Goal: Task Accomplishment & Management: Complete application form

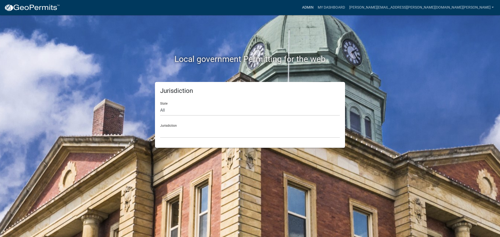
click at [316, 6] on link "Admin" at bounding box center [308, 8] width 16 height 10
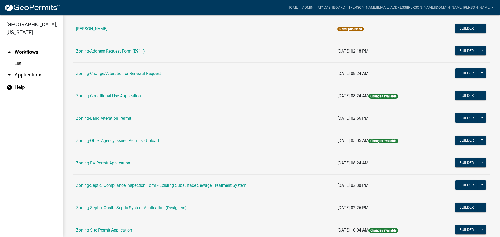
scroll to position [159, 0]
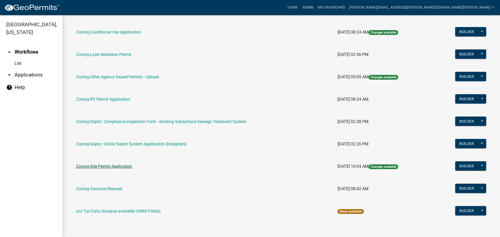
click at [111, 165] on link "Zoning-Site Permit Application" at bounding box center [104, 166] width 56 height 5
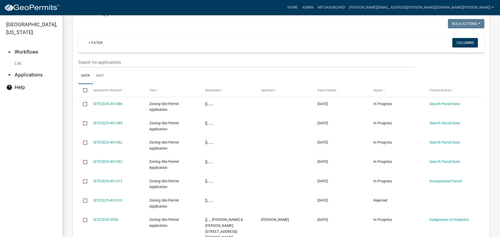
scroll to position [610, 0]
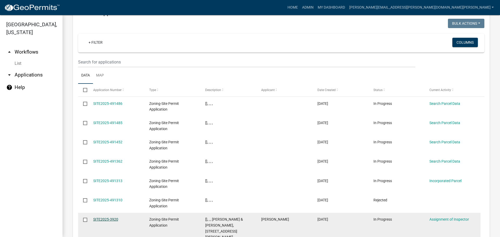
click at [110, 218] on link "SITE2025-3920" at bounding box center [105, 220] width 25 height 4
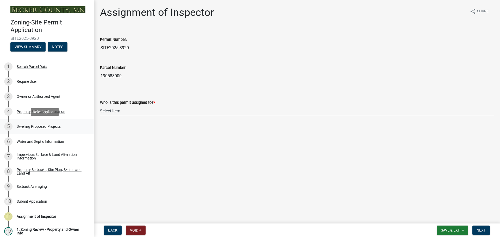
click at [38, 124] on div "5 Dwelling Proposed Projects" at bounding box center [44, 126] width 81 height 8
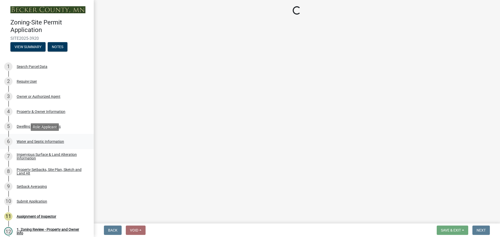
select select "b76c2e3f-c59d-4748-8205-29623accd873"
select select "566f81cc-4b3f-4ecb-9f16-a2b313352c61"
select select "f4ae0446-41fa-4afd-99aa-409617c58827"
select select "4f5e2784-8c40-49a3-b0e9-8f1a3cbab4f4"
select select "ad00b568-f24f-4dc2-90df-cb5d16449c52"
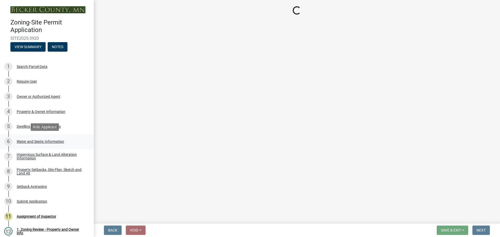
select select "ebb33175-329d-4f8e-9ee0-a71ca57f3362"
select select "b63d75fc-5f3c-4949-bc5e-b7a1b42903a6"
select select "11c1c089-3b44-43c0-9549-3c9eeea2451f"
select select "0ceb8b90-6e92-4b1f-be25-acba4c819eff"
select select "ab9119d1-7da9-49c4-9fac-8c142204c89d"
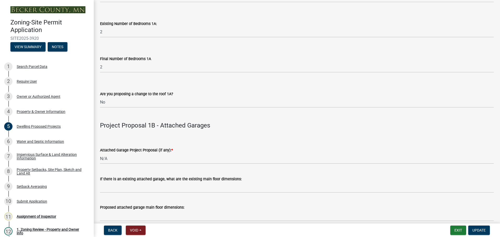
scroll to position [495, 0]
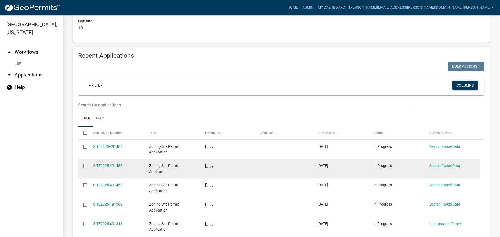
scroll to position [576, 0]
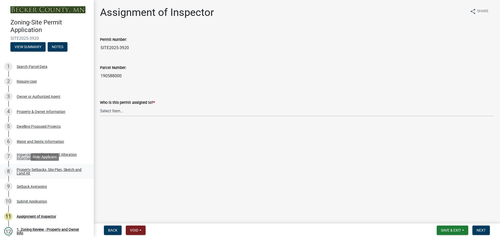
click at [40, 169] on div "Property Setbacks, Site Plan, Sketch and Land Alt" at bounding box center [51, 171] width 69 height 7
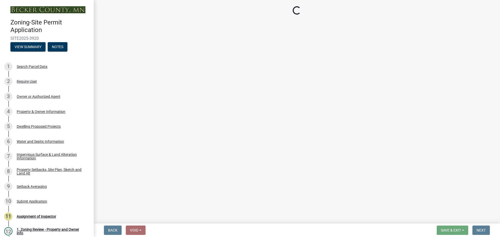
select select "7b13c63f-e699-4112-b373-98fbd28ec536"
select select "ad3f1f1c-7656-4cfc-b9d8-d6dc1c91b001"
select select "b56a4575-9846-47cf-8067-c59a4853da22"
select select "12f785fb-c378-4b18-841c-21c73dc99083"
select select "e8ab2dc3-aa3f-46f3-9b4a-37eb25ad84af"
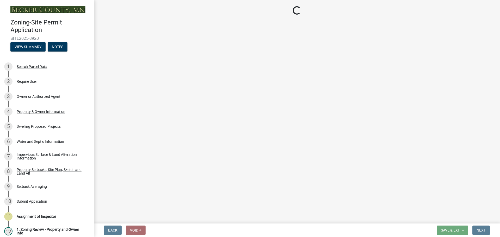
select select "27b2a8b4-abf6-463e-8c0c-7c5d2b4fe26f"
select select "5ad4ab64-b44e-481c-9000-9e5907aa74e1"
select select "a96800da-4e88-4c62-b1ff-2cd17f9e3346"
select select "c8b8ea71-7088-4e87-a493-7bc88cc2835b"
select select "1418c7e3-4054-4b00-84b5-d09b9560f30a"
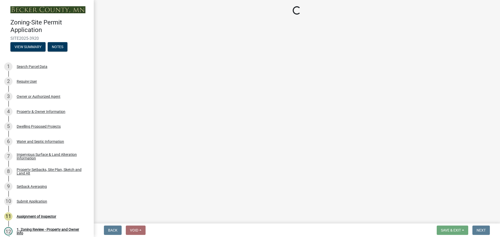
select select "f51aecae-0421-4f67-bd2d-0cff8a85c7cd"
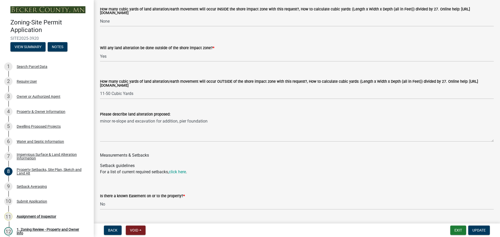
scroll to position [756, 0]
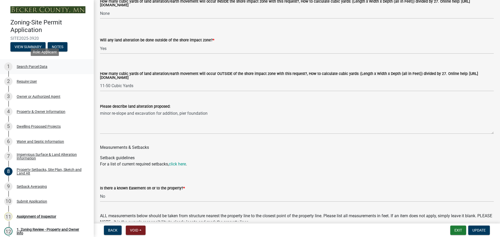
click at [29, 66] on div "Search Parcel Data" at bounding box center [32, 67] width 31 height 4
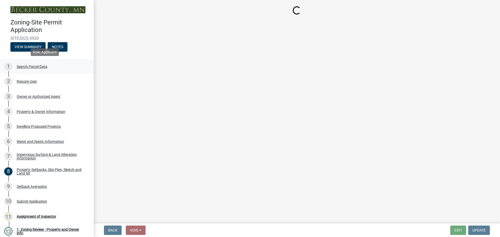
scroll to position [0, 0]
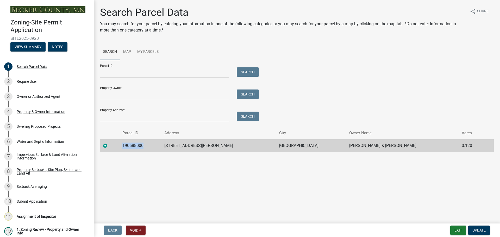
drag, startPoint x: 150, startPoint y: 144, endPoint x: 124, endPoint y: 145, distance: 26.6
click at [124, 145] on tr "190588000 23894 S MELISSA DR DETROIT LAKES WILLIAM & JEAN E UFKIN 0.120" at bounding box center [297, 145] width 394 height 13
copy td "190588000"
click at [35, 125] on div "Dwelling Proposed Projects" at bounding box center [39, 127] width 44 height 4
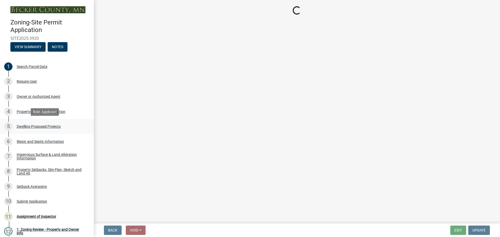
select select "b76c2e3f-c59d-4748-8205-29623accd873"
select select "566f81cc-4b3f-4ecb-9f16-a2b313352c61"
select select "f4ae0446-41fa-4afd-99aa-409617c58827"
select select "4f5e2784-8c40-49a3-b0e9-8f1a3cbab4f4"
select select "ad00b568-f24f-4dc2-90df-cb5d16449c52"
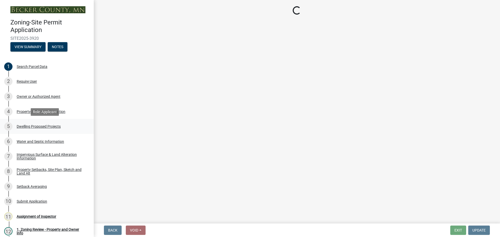
select select "ebb33175-329d-4f8e-9ee0-a71ca57f3362"
select select "b63d75fc-5f3c-4949-bc5e-b7a1b42903a6"
select select "11c1c089-3b44-43c0-9549-3c9eeea2451f"
select select "0ceb8b90-6e92-4b1f-be25-acba4c819eff"
select select "ab9119d1-7da9-49c4-9fac-8c142204c89d"
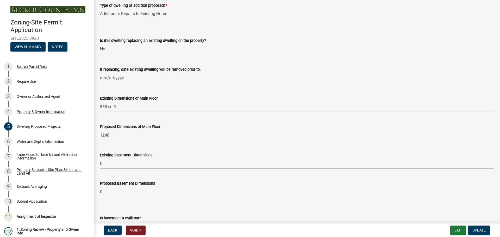
scroll to position [130, 0]
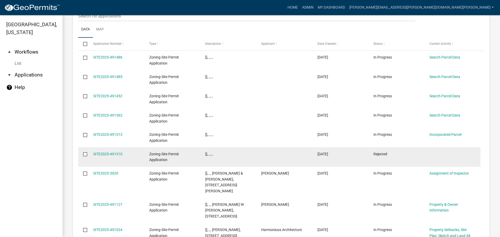
scroll to position [663, 0]
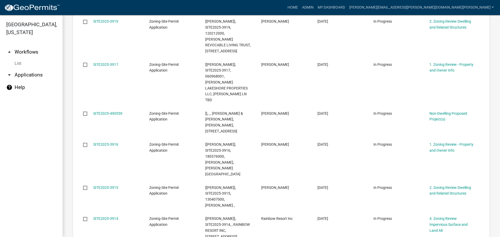
scroll to position [672, 0]
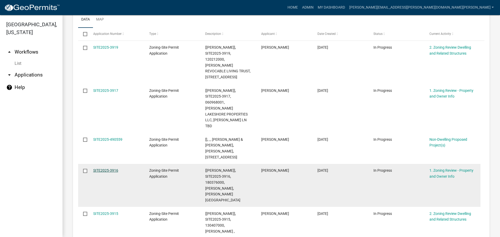
click at [114, 169] on link "SITE2025-3916" at bounding box center [105, 171] width 25 height 4
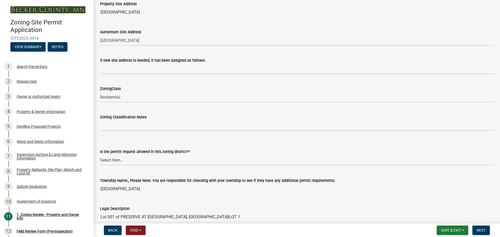
scroll to position [287, 0]
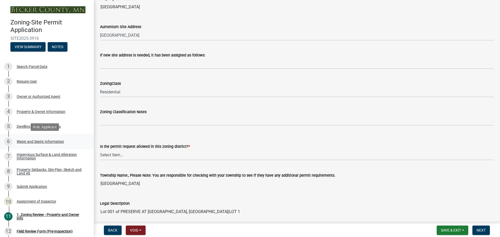
click at [49, 140] on div "Water and Septic Information" at bounding box center [40, 142] width 47 height 4
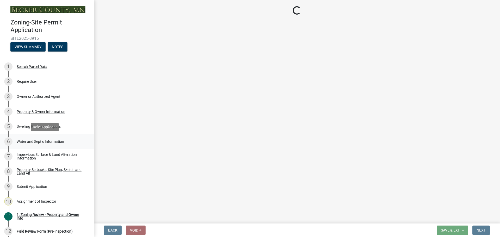
scroll to position [0, 0]
select select "295c6ba3-00c2-4229-aea3-8b4be6316de8"
select select "a01a1fb1-1490-43e2-af36-29ac4cf5629f"
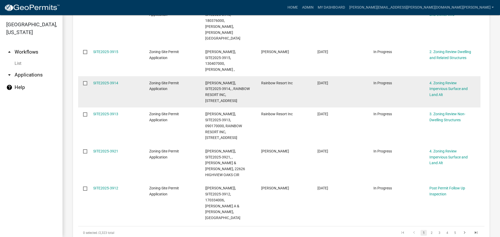
scroll to position [365, 0]
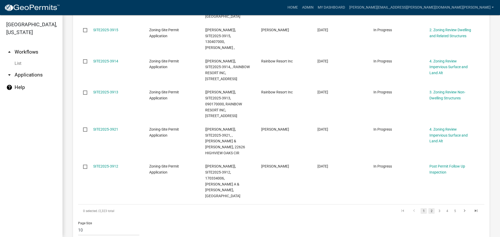
click at [429, 208] on link "2" at bounding box center [432, 211] width 6 height 6
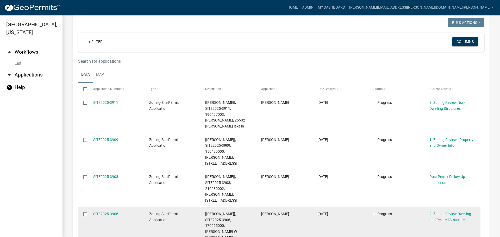
scroll to position [66, 0]
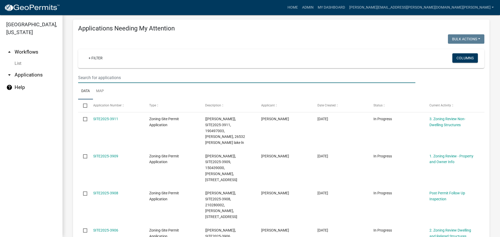
click at [117, 76] on input "text" at bounding box center [246, 77] width 337 height 11
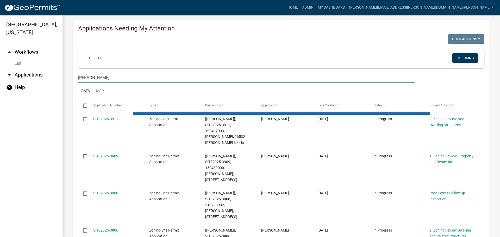
type input "wright"
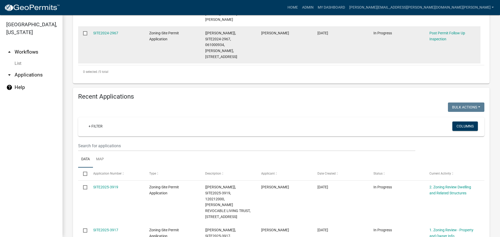
scroll to position [339, 0]
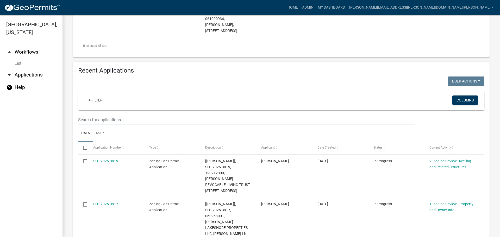
click at [114, 115] on input "text" at bounding box center [246, 120] width 337 height 11
type input "wright"
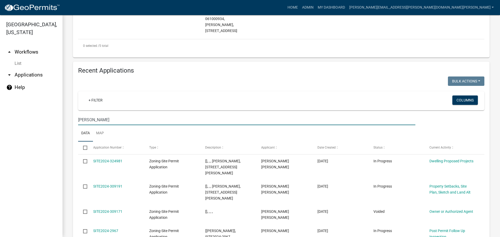
drag, startPoint x: 98, startPoint y: 86, endPoint x: 68, endPoint y: 86, distance: 30.2
click at [68, 86] on div "Zoning-Site Permit Application Application for any structural addition or chang…" at bounding box center [282, 39] width 438 height 726
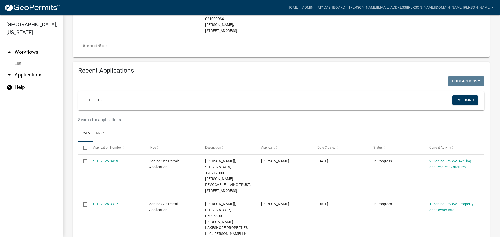
paste input "061000934"
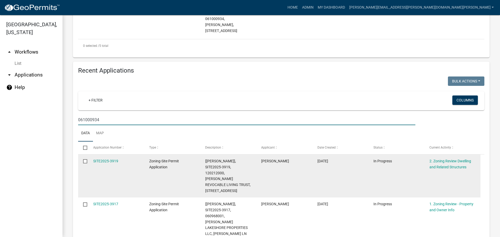
type input "061000934"
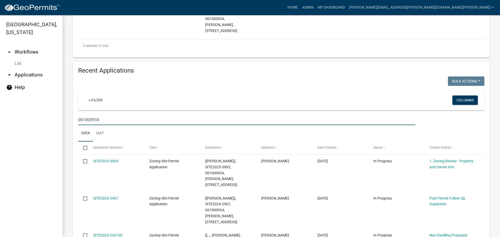
scroll to position [338, 0]
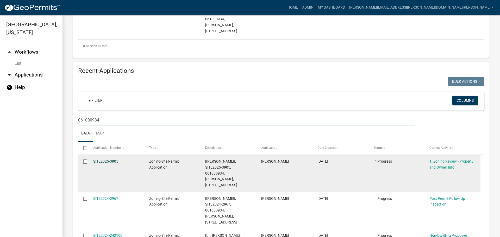
click at [114, 159] on link "SITE2025-3905" at bounding box center [105, 161] width 25 height 4
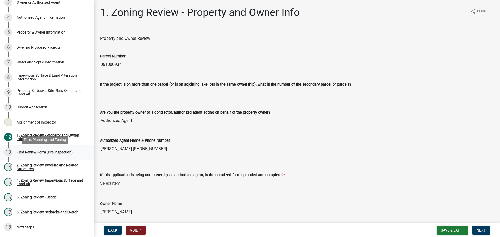
scroll to position [104, 0]
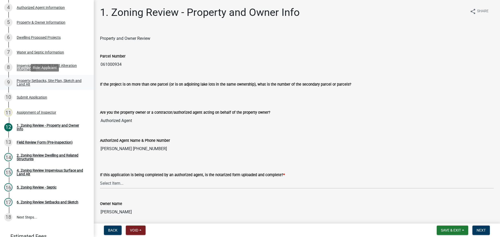
click at [43, 82] on div "Property Setbacks, Site Plan, Sketch and Land Alt" at bounding box center [51, 82] width 69 height 7
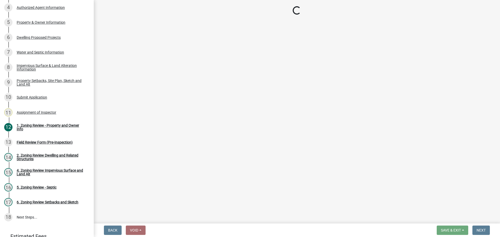
select select "d89fbfa0-1150-4954-b91c-9d482c9530a3"
select select "fd58f24c-a096-4195-863e-b494ea1fd324"
select select "12da6293-5841-4f5c-bd92-3658833964cd"
select select "b98836ba-4715-455d-97ab-be9a9df498a8"
select select "c8b8ea71-7088-4e87-a493-7bc88cc2835b"
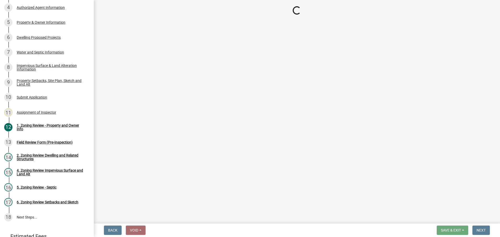
select select "ff457040-d2bf-49fa-a716-aef4a9c76f60"
select select "19d13e65-c93d-443e-910a-7a17299544cc"
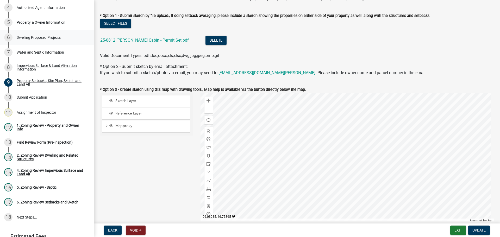
click at [35, 35] on div "6 Dwelling Proposed Projects" at bounding box center [44, 37] width 81 height 8
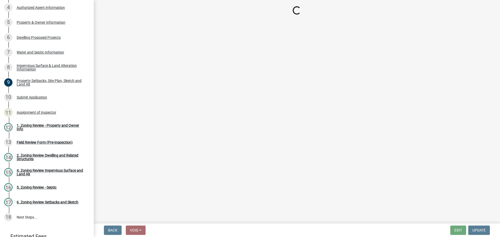
select select "b76c2e3f-c59d-4748-8205-29623accd873"
select select "566f81cc-4b3f-4ecb-9f16-a2b313352c61"
select select "f4ae0446-41fa-4afd-99aa-409617c58827"
select select "4f5e2784-8c40-49a3-b0e9-8f1a3cbab4f4"
select select "e5b6e178-1d4e-46f3-8fba-19f7851c487a"
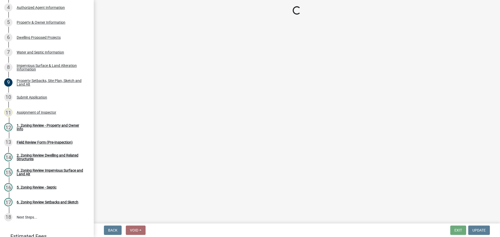
select select "744d8552-d7ef-4cf1-b465-42901748f06c"
select select "b63d75fc-5f3c-4949-bc5e-b7a1b42903a6"
select select "11c1c089-3b44-43c0-9549-3c9eeea2451f"
select select "781a3532-4308-48f8-bcde-e97c9fab42cb"
select select "8e4dc0e1-7dfa-4afc-85b9-5ad40795f204"
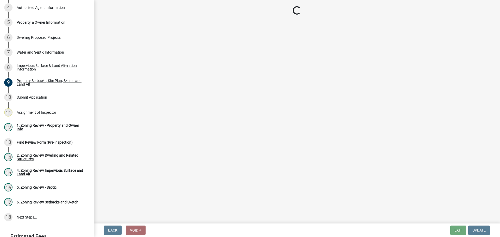
select select "ffb5c059-616d-4e71-8b5a-0d232edbecbf"
select select "dc6230dd-bdad-407f-bef0-b6909629af6d"
select select "7f420323-49a9-4fd0-9441-05b3dc777552"
select select "5c09849d-e6b9-47b1-a1e4-7038f384c9b1"
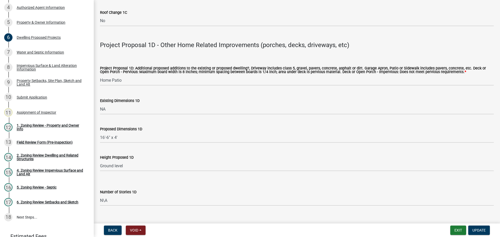
scroll to position [1120, 0]
click at [44, 79] on div "Property Setbacks, Site Plan, Sketch and Land Alt" at bounding box center [51, 82] width 69 height 7
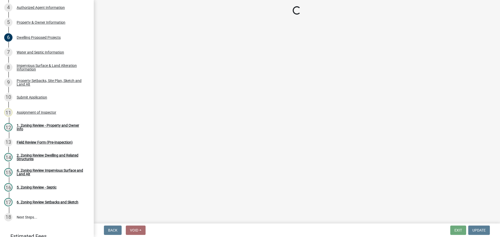
select select "d89fbfa0-1150-4954-b91c-9d482c9530a3"
select select "fd58f24c-a096-4195-863e-b494ea1fd324"
select select "12da6293-5841-4f5c-bd92-3658833964cd"
select select "b98836ba-4715-455d-97ab-be9a9df498a8"
select select "c8b8ea71-7088-4e87-a493-7bc88cc2835b"
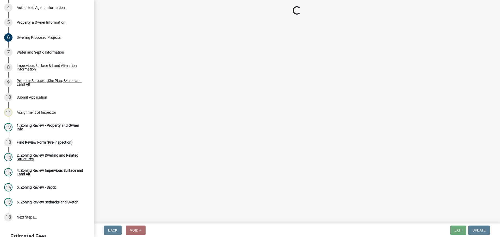
select select "ff457040-d2bf-49fa-a716-aef4a9c76f60"
select select "19d13e65-c93d-443e-910a-7a17299544cc"
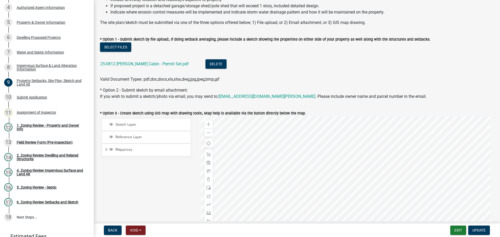
scroll to position [26, 0]
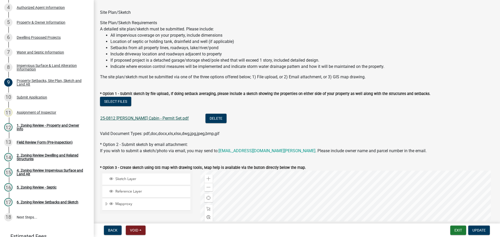
click at [143, 116] on div "25-0812 Wright Cabin - Permit Set.pdf" at bounding box center [148, 119] width 97 height 11
click at [147, 118] on link "25-0812 Wright Cabin - Permit Set.pdf" at bounding box center [144, 118] width 89 height 5
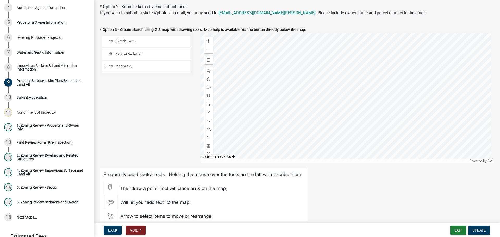
scroll to position [156, 0]
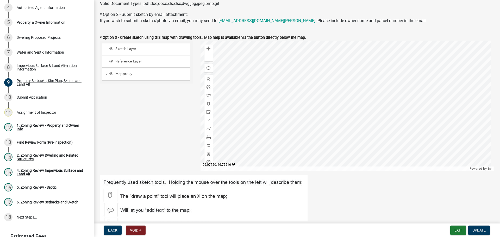
click at [250, 117] on div at bounding box center [348, 106] width 294 height 130
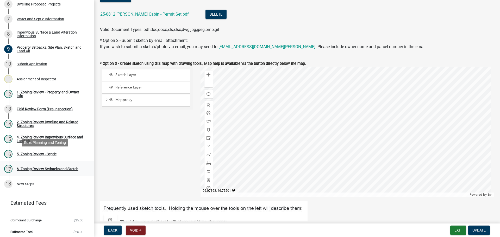
scroll to position [140, 0]
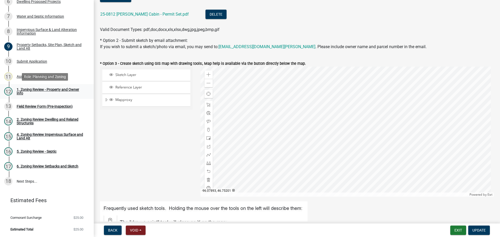
click at [48, 88] on div "1. Zoning Review - Property and Owner Info" at bounding box center [51, 91] width 69 height 7
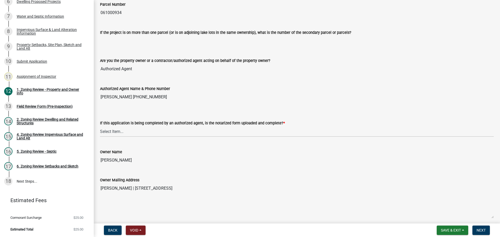
scroll to position [52, 0]
click at [116, 129] on select "Select Item... Yes No N/A" at bounding box center [297, 131] width 394 height 11
click at [100, 126] on select "Select Item... Yes No N/A" at bounding box center [297, 131] width 394 height 11
select select "b279cdb4-a9c7-4e65-a8bd-797316f5be14"
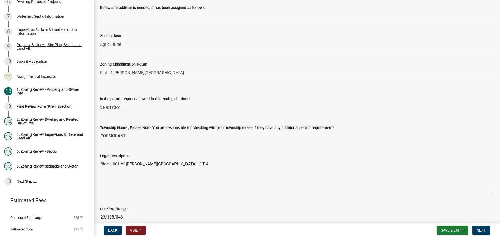
scroll to position [339, 0]
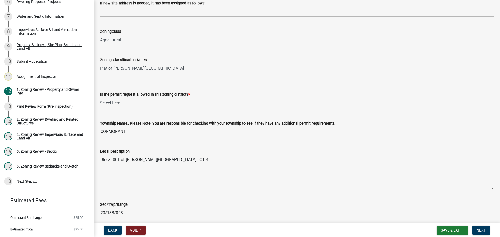
click at [109, 101] on select "Select Item... Yes No" at bounding box center [297, 103] width 394 height 11
click at [100, 98] on select "Select Item... Yes No" at bounding box center [297, 103] width 394 height 11
select select "b4f32c46-6248-4748-b47c-fa4933858724"
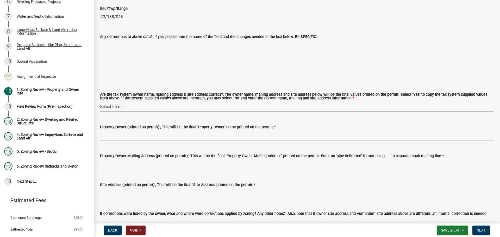
scroll to position [547, 0]
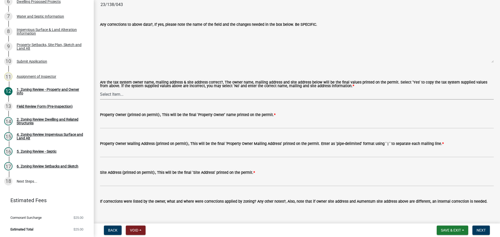
click at [114, 96] on select "Select Item... Yes No" at bounding box center [297, 94] width 394 height 11
click at [100, 89] on select "Select Item... Yes No" at bounding box center [297, 94] width 394 height 11
select select "ab6c2257-4786-48e5-86d0-1194833f57c8"
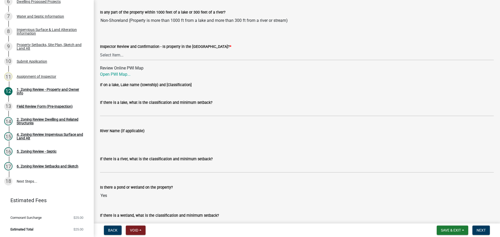
scroll to position [824, 0]
click at [115, 53] on select "Select Item... Within Shoreland District (SD) Not in Shoreland District (NOTSL)" at bounding box center [297, 54] width 394 height 11
click at [100, 50] on select "Select Item... Within Shoreland District (SD) Not in Shoreland District (NOTSL)" at bounding box center [297, 54] width 394 height 11
select select "de99b201-fb85-4000-88f5-6f49f4ff2101"
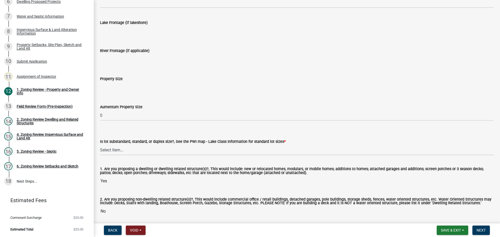
scroll to position [1065, 0]
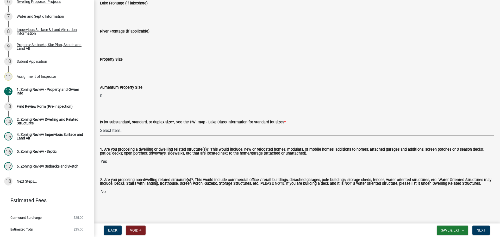
click at [105, 129] on select "Select Item... Non-Riparian and not back lot Substandard Non-Riparian Backlot S…" at bounding box center [297, 130] width 394 height 11
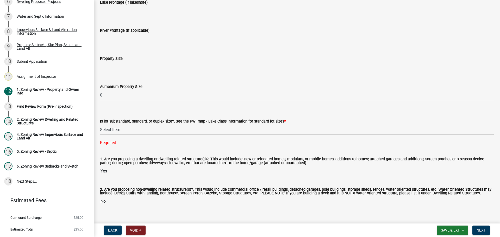
scroll to position [1076, 0]
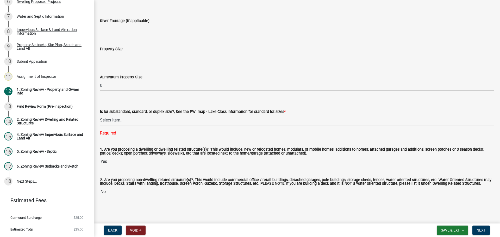
click at [115, 118] on select "Select Item... Non-Riparian and not back lot Substandard Non-Riparian Backlot S…" at bounding box center [297, 120] width 394 height 11
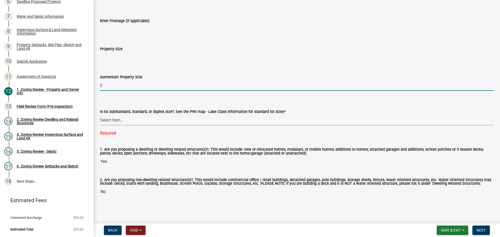
click at [178, 84] on input "0" at bounding box center [297, 85] width 394 height 11
click at [181, 133] on div "Required" at bounding box center [297, 133] width 394 height 6
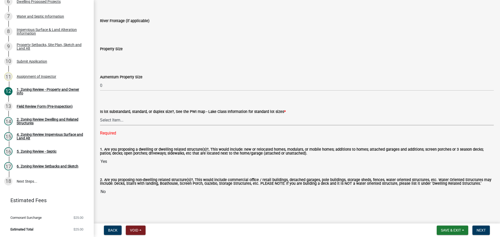
click at [115, 118] on select "Select Item... Non-Riparian and not back lot Substandard Non-Riparian Backlot S…" at bounding box center [297, 120] width 394 height 11
click at [100, 125] on select "Select Item... Non-Riparian and not back lot Substandard Non-Riparian Backlot S…" at bounding box center [297, 120] width 394 height 11
select select "bebe3d63-d6b7-40ee-9a8d-3c7f124c1a67"
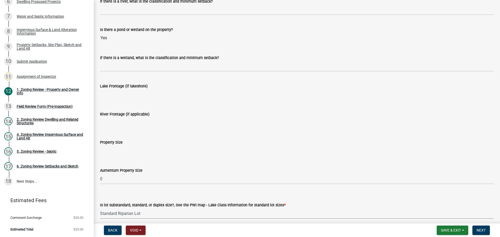
scroll to position [1065, 0]
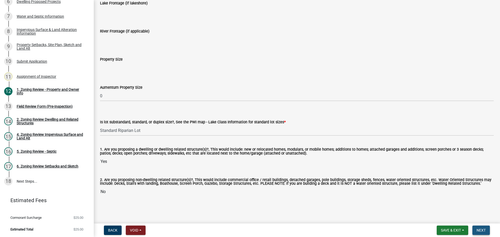
click at [479, 230] on span "Next" at bounding box center [481, 231] width 9 height 4
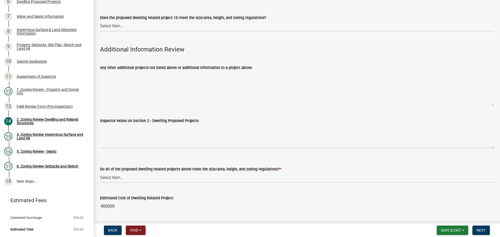
scroll to position [1316, 0]
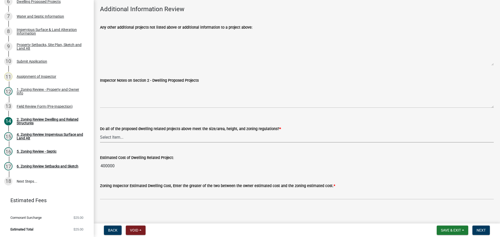
click at [103, 132] on select "Select Item... Yes No" at bounding box center [297, 137] width 394 height 11
click at [100, 132] on select "Select Item... Yes No" at bounding box center [297, 137] width 394 height 11
select select "583413f8-e9f7-4a70-8fe6-066f5b429c7e"
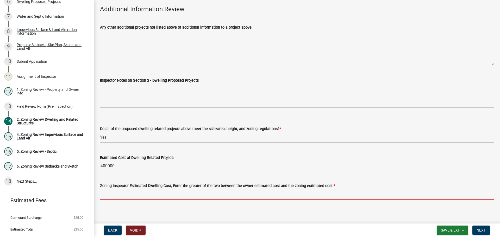
click at [124, 189] on input "text" at bounding box center [297, 194] width 394 height 11
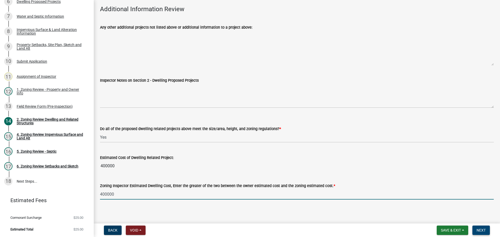
type input "400000"
click at [487, 232] on button "Next" at bounding box center [481, 230] width 17 height 9
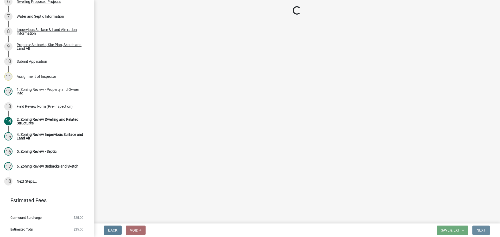
scroll to position [0, 0]
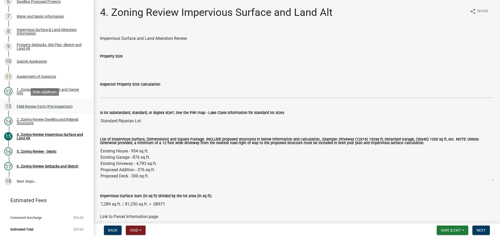
click at [31, 106] on div "Field Review Form (Pre-Inspection)" at bounding box center [45, 107] width 56 height 4
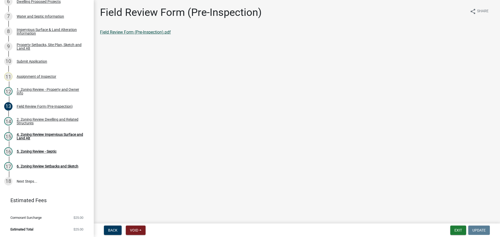
click at [121, 30] on link "Field Review Form (Pre-Inspection).pdf" at bounding box center [135, 32] width 71 height 5
click at [134, 31] on link "Field Review Form (Pre-Inspection).pdf" at bounding box center [135, 32] width 71 height 5
click at [45, 118] on div "2. Zoning Review Dwelling and Related Structures" at bounding box center [51, 121] width 69 height 7
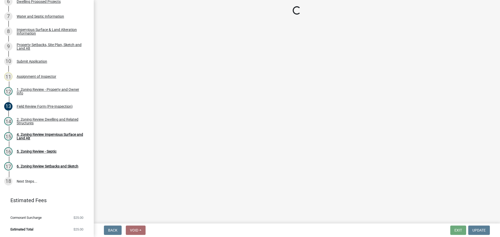
select select "583413f8-e9f7-4a70-8fe6-066f5b429c7e"
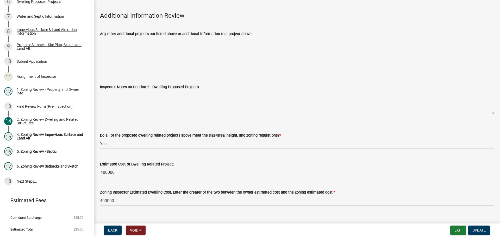
scroll to position [1316, 0]
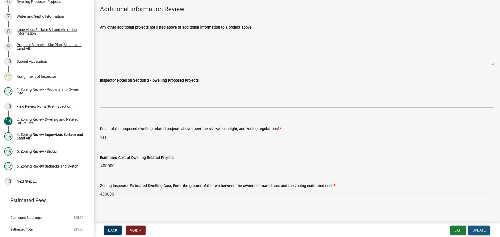
click at [476, 229] on span "Update" at bounding box center [479, 231] width 13 height 4
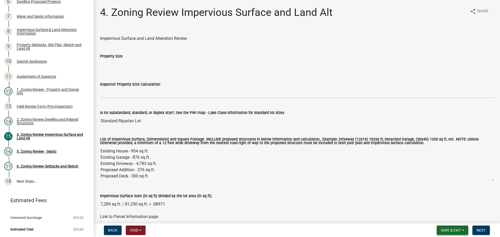
click at [453, 230] on span "Save & Exit" at bounding box center [451, 231] width 20 height 4
click at [440, 203] on button "Save" at bounding box center [448, 204] width 42 height 13
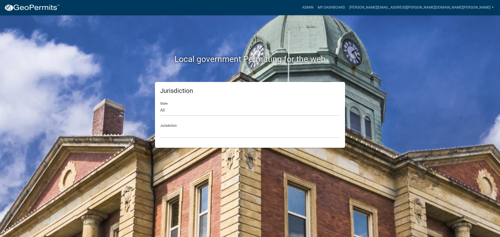
click at [145, 100] on div "Jurisdiction State All [US_STATE] [US_STATE] [US_STATE] [US_STATE] [US_STATE] […" at bounding box center [250, 115] width 297 height 66
click at [316, 5] on link "Admin" at bounding box center [308, 8] width 16 height 10
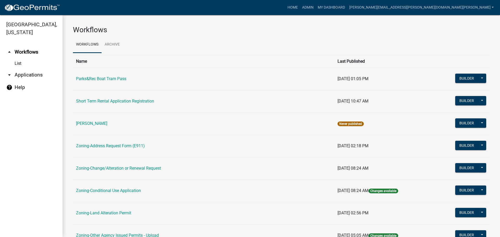
scroll to position [130, 0]
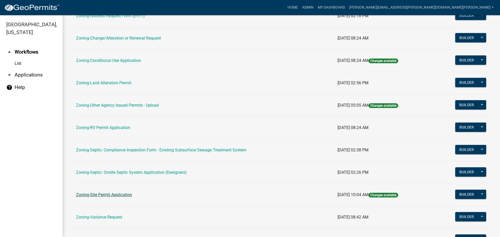
click at [111, 195] on link "Zoning-Site Permit Application" at bounding box center [104, 195] width 56 height 5
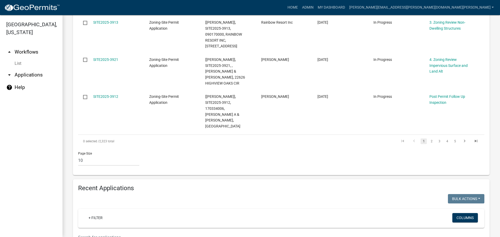
scroll to position [469, 0]
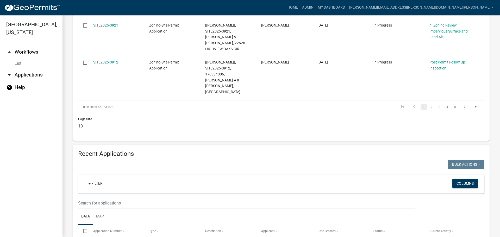
click at [125, 198] on input "text" at bounding box center [246, 203] width 337 height 11
type input "wright"
drag, startPoint x: 104, startPoint y: 171, endPoint x: 107, endPoint y: 176, distance: 5.4
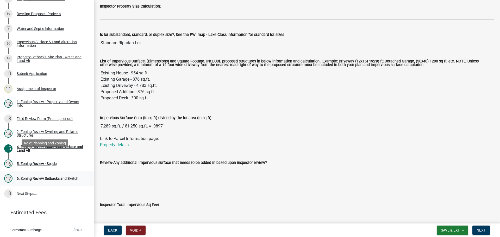
scroll to position [130, 0]
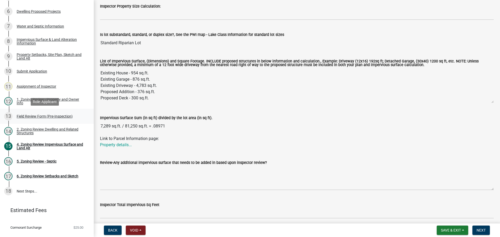
click at [49, 115] on div "Field Review Form (Pre-Inspection)" at bounding box center [45, 117] width 56 height 4
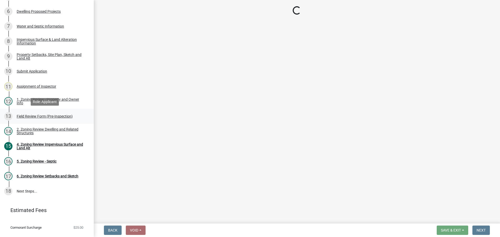
scroll to position [0, 0]
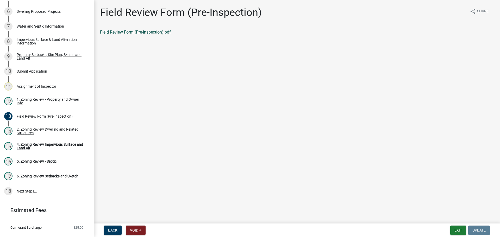
click at [144, 31] on link "Field Review Form (Pre-Inspection).pdf" at bounding box center [135, 32] width 71 height 5
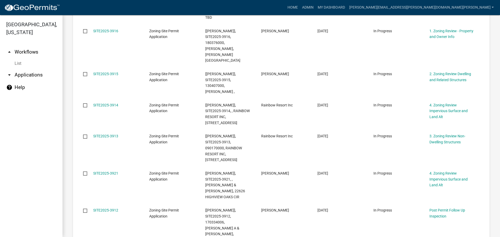
scroll to position [662, 0]
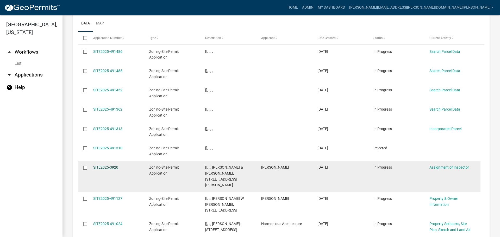
click at [108, 165] on link "SITE2025-3920" at bounding box center [105, 167] width 25 height 4
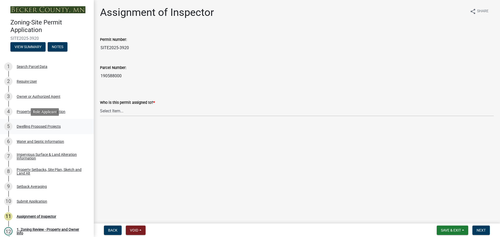
click at [62, 125] on div "5 Dwelling Proposed Projects" at bounding box center [44, 126] width 81 height 8
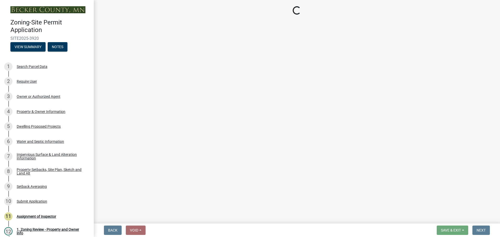
select select "b76c2e3f-c59d-4748-8205-29623accd873"
select select "566f81cc-4b3f-4ecb-9f16-a2b313352c61"
select select "f4ae0446-41fa-4afd-99aa-409617c58827"
select select "4f5e2784-8c40-49a3-b0e9-8f1a3cbab4f4"
select select "ad00b568-f24f-4dc2-90df-cb5d16449c52"
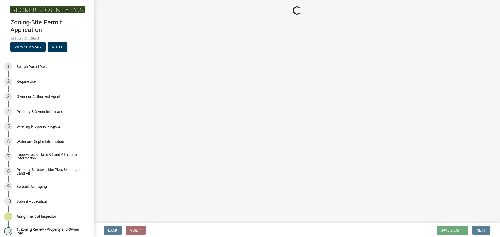
select select "ebb33175-329d-4f8e-9ee0-a71ca57f3362"
select select "b63d75fc-5f3c-4949-bc5e-b7a1b42903a6"
select select "11c1c089-3b44-43c0-9549-3c9eeea2451f"
select select "0ceb8b90-6e92-4b1f-be25-acba4c819eff"
select select "ab9119d1-7da9-49c4-9fac-8c142204c89d"
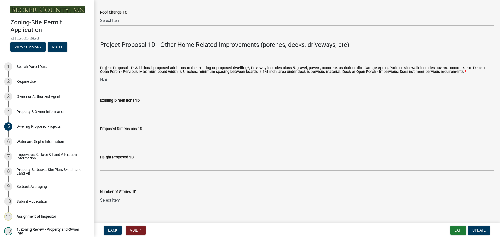
scroll to position [1146, 0]
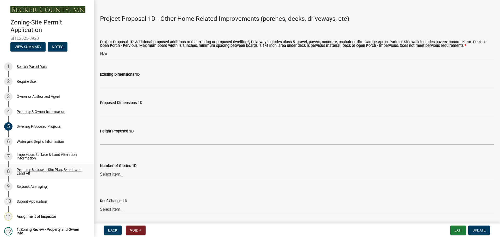
click at [50, 166] on link "8 Property Setbacks, Site Plan, Sketch and Land Alt" at bounding box center [47, 171] width 94 height 15
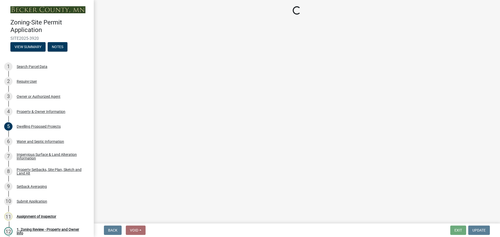
select select "7b13c63f-e699-4112-b373-98fbd28ec536"
select select "ad3f1f1c-7656-4cfc-b9d8-d6dc1c91b001"
select select "b56a4575-9846-47cf-8067-c59a4853da22"
select select "12f785fb-c378-4b18-841c-21c73dc99083"
select select "e8ab2dc3-aa3f-46f3-9b4a-37eb25ad84af"
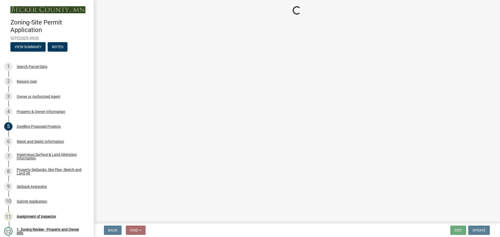
select select "27b2a8b4-abf6-463e-8c0c-7c5d2b4fe26f"
select select "5ad4ab64-b44e-481c-9000-9e5907aa74e1"
select select "a96800da-4e88-4c62-b1ff-2cd17f9e3346"
select select "c8b8ea71-7088-4e87-a493-7bc88cc2835b"
select select "1418c7e3-4054-4b00-84b5-d09b9560f30a"
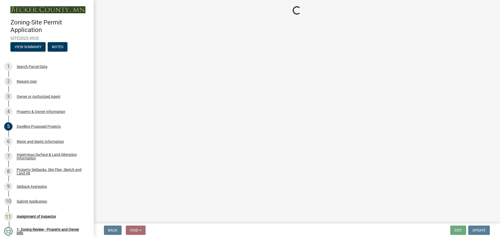
select select "f51aecae-0421-4f67-bd2d-0cff8a85c7cd"
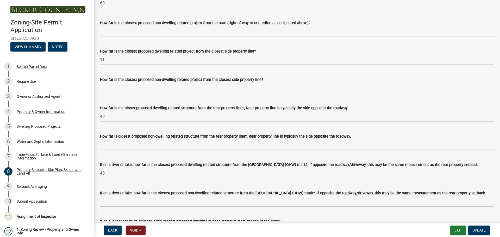
scroll to position [1068, 0]
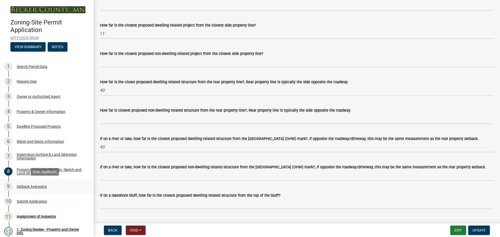
click at [41, 187] on div "Setback Averaging" at bounding box center [32, 187] width 30 height 4
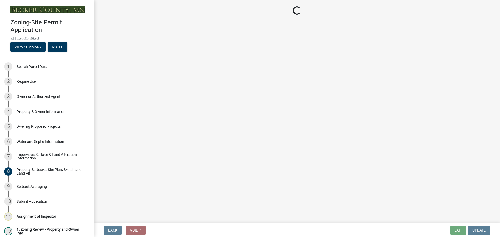
select select "329572f6-75bd-4676-be69-7dda04ea5a2b"
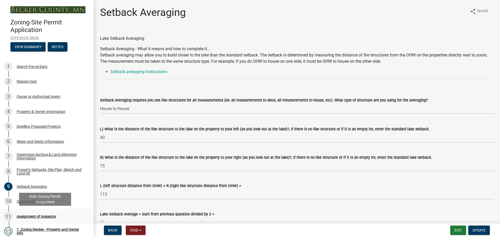
click at [25, 213] on div "11 Assignment of Inspector" at bounding box center [44, 217] width 81 height 8
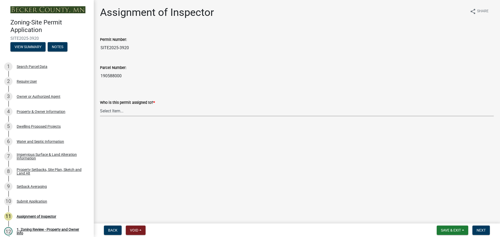
click at [115, 110] on select "Select Item... Jeff Rusness Kyle Vareberg Nicole Bradbury Susan Rockwell Tyler …" at bounding box center [297, 111] width 394 height 11
click at [100, 106] on select "Select Item... Jeff Rusness Kyle Vareberg Nicole Bradbury Susan Rockwell Tyler …" at bounding box center [297, 111] width 394 height 11
select select "ebd8400e-d8d5-49f8-911f-e671eb76408a"
click at [481, 227] on button "Next" at bounding box center [481, 230] width 17 height 9
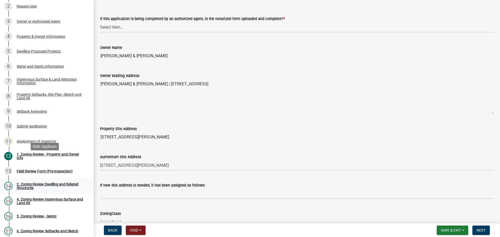
scroll to position [78, 0]
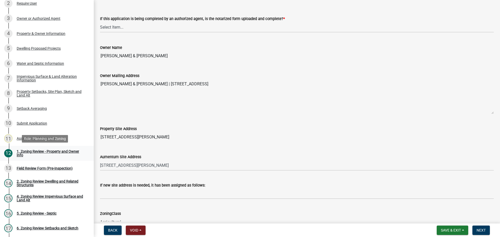
click at [44, 153] on div "1. Zoning Review - Property and Owner Info" at bounding box center [51, 153] width 69 height 7
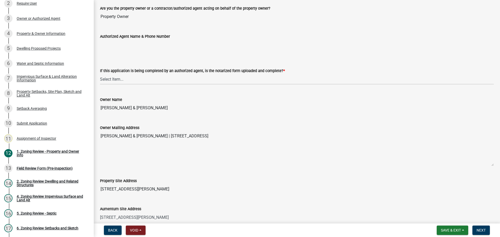
scroll to position [0, 0]
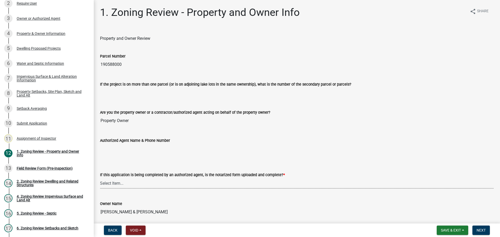
drag, startPoint x: 116, startPoint y: 186, endPoint x: 116, endPoint y: 178, distance: 7.3
click at [116, 186] on select "Select Item... Yes No N/A" at bounding box center [297, 183] width 394 height 11
click at [100, 178] on select "Select Item... Yes No N/A" at bounding box center [297, 183] width 394 height 11
select select "b7a4e2f0-1e07-4bdc-bedd-b8d1ce513ae9"
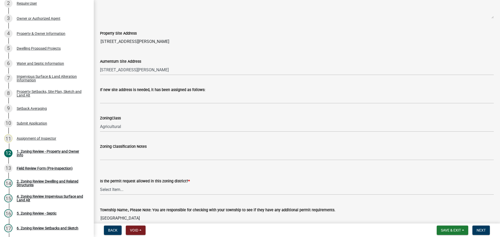
scroll to position [313, 0]
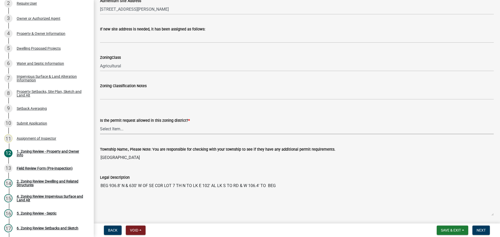
click at [115, 128] on select "Select Item... Yes No" at bounding box center [297, 129] width 394 height 11
click at [100, 124] on select "Select Item... Yes No" at bounding box center [297, 129] width 394 height 11
select select "b4f32c46-6248-4748-b47c-fa4933858724"
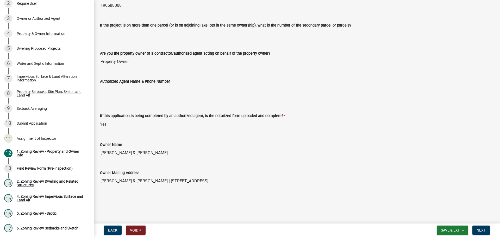
scroll to position [52, 0]
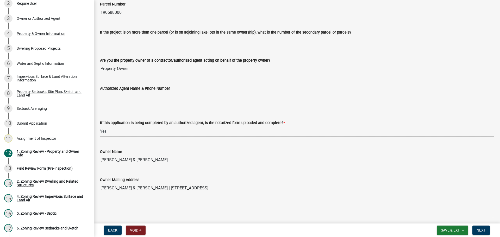
click at [104, 131] on select "Select Item... Yes No N/A" at bounding box center [297, 131] width 394 height 11
click at [100, 126] on select "Select Item... Yes No N/A" at bounding box center [297, 131] width 394 height 11
select select "b279cdb4-a9c7-4e65-a8bd-797316f5be14"
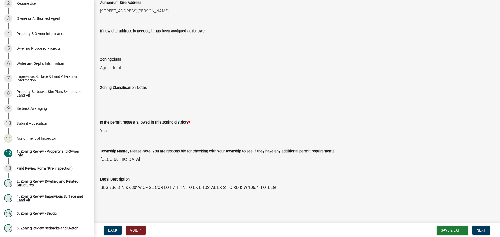
scroll to position [365, 0]
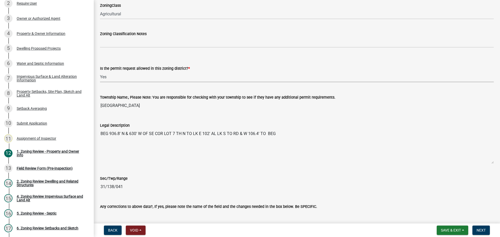
click at [110, 81] on select "Select Item... Yes No" at bounding box center [297, 77] width 394 height 11
drag, startPoint x: 351, startPoint y: 178, endPoint x: 349, endPoint y: 170, distance: 8.1
click at [351, 178] on div "Sec/Twp/Range" at bounding box center [297, 179] width 394 height 6
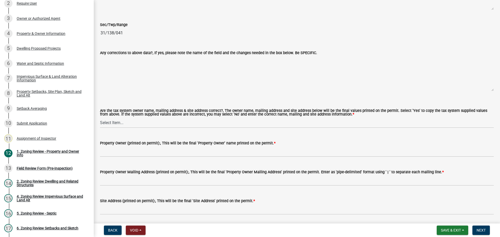
scroll to position [521, 0]
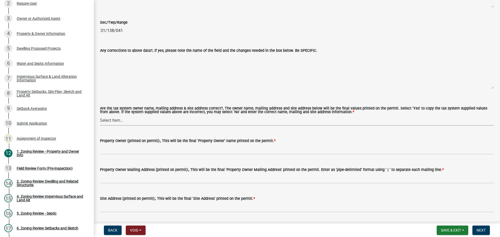
click at [123, 118] on select "Select Item... Yes No" at bounding box center [297, 120] width 394 height 11
click at [100, 115] on select "Select Item... Yes No" at bounding box center [297, 120] width 394 height 11
select select "ab6c2257-4786-48e5-86d0-1194833f57c8"
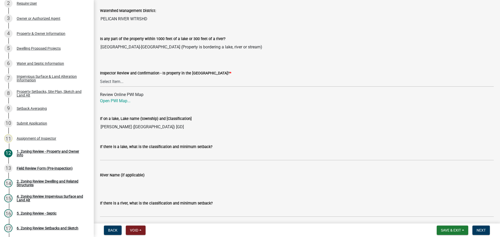
scroll to position [808, 0]
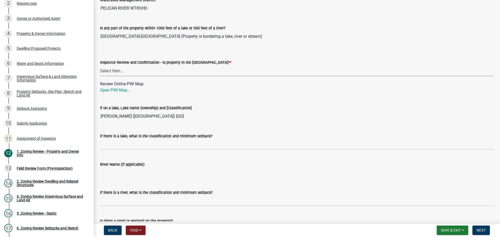
click at [118, 70] on select "Select Item... Within Shoreland District (SD) Not in Shoreland District (NOTSL)" at bounding box center [297, 71] width 394 height 11
click at [100, 66] on select "Select Item... Within Shoreland District (SD) Not in Shoreland District (NOTSL)" at bounding box center [297, 71] width 394 height 11
select select "de99b201-fb85-4000-88f5-6f49f4ff2101"
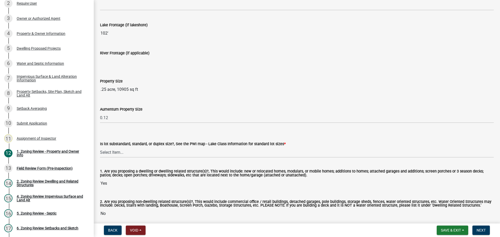
scroll to position [1083, 0]
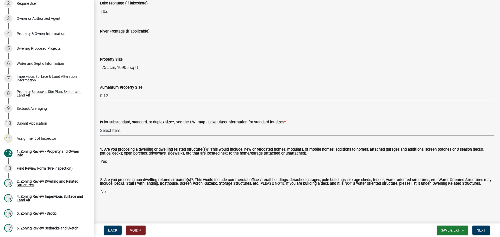
click at [105, 129] on select "Select Item... Non-Riparian and not back lot Substandard Non-Riparian Backlot S…" at bounding box center [297, 130] width 394 height 11
click at [182, 207] on main "1. Zoning Review - Property and Owner Info share Share Property and Owner Revie…" at bounding box center [297, 111] width 406 height 222
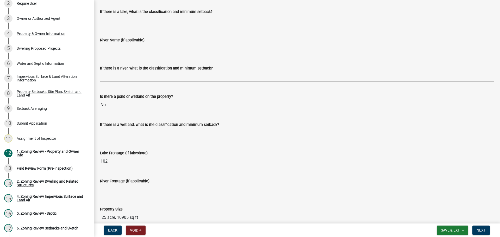
scroll to position [833, 0]
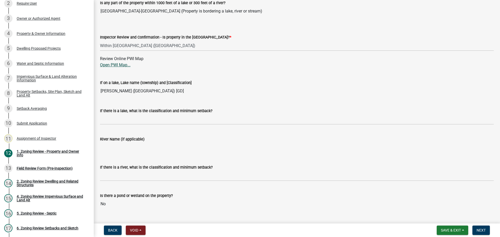
click at [121, 63] on link "Open PWI Map..." at bounding box center [115, 65] width 30 height 5
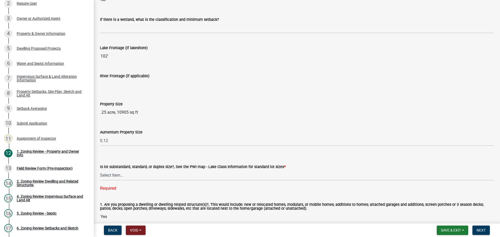
scroll to position [1041, 0]
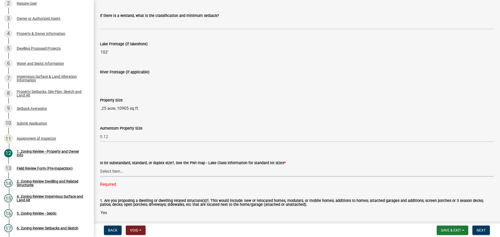
click at [113, 170] on select "Select Item... Non-Riparian and not back lot Substandard Non-Riparian Backlot S…" at bounding box center [297, 171] width 394 height 11
click at [100, 166] on select "Select Item... Non-Riparian and not back lot Substandard Non-Riparian Backlot S…" at bounding box center [297, 171] width 394 height 11
select select "8127fafe-56e8-4ce3-b1f8-70ab85aed4eb"
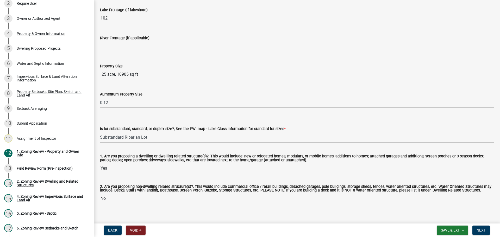
scroll to position [1083, 0]
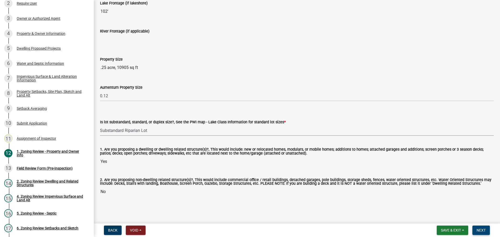
click at [479, 230] on span "Next" at bounding box center [481, 231] width 9 height 4
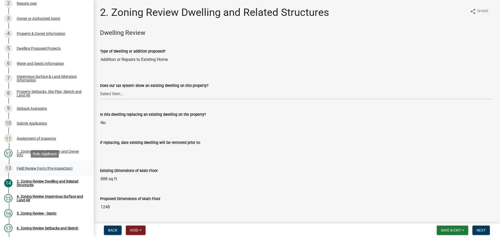
click at [56, 167] on div "Field Review Form (Pre-Inspection)" at bounding box center [45, 169] width 56 height 4
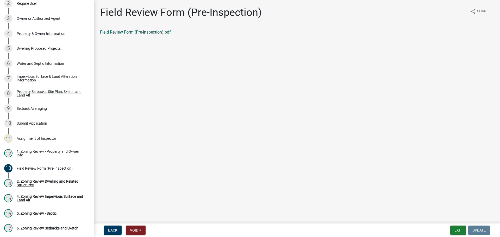
click at [122, 30] on link "Field Review Form (Pre-Inspection).pdf" at bounding box center [135, 32] width 71 height 5
click at [60, 90] on div "Property Setbacks, Site Plan, Sketch and Land Alt" at bounding box center [51, 93] width 69 height 7
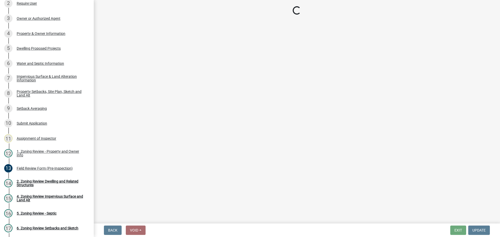
select select "7b13c63f-e699-4112-b373-98fbd28ec536"
select select "ad3f1f1c-7656-4cfc-b9d8-d6dc1c91b001"
select select "b56a4575-9846-47cf-8067-c59a4853da22"
select select "12f785fb-c378-4b18-841c-21c73dc99083"
select select "e8ab2dc3-aa3f-46f3-9b4a-37eb25ad84af"
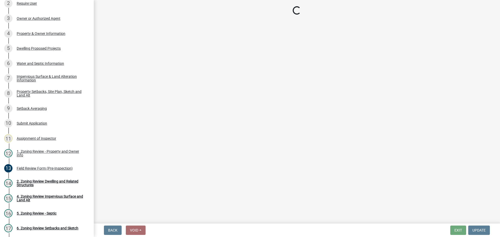
select select "27b2a8b4-abf6-463e-8c0c-7c5d2b4fe26f"
select select "5ad4ab64-b44e-481c-9000-9e5907aa74e1"
select select "a96800da-4e88-4c62-b1ff-2cd17f9e3346"
select select "c8b8ea71-7088-4e87-a493-7bc88cc2835b"
select select "1418c7e3-4054-4b00-84b5-d09b9560f30a"
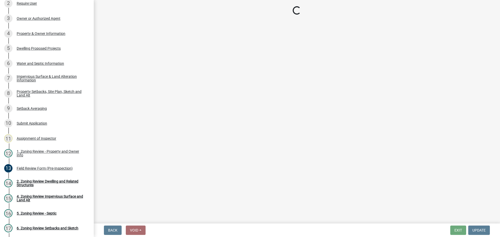
select select "f51aecae-0421-4f67-bd2d-0cff8a85c7cd"
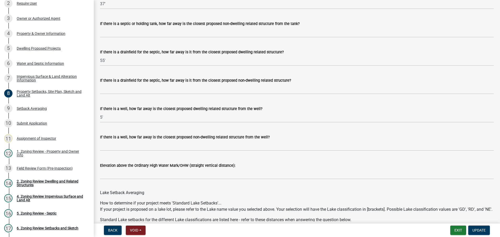
scroll to position [1355, 0]
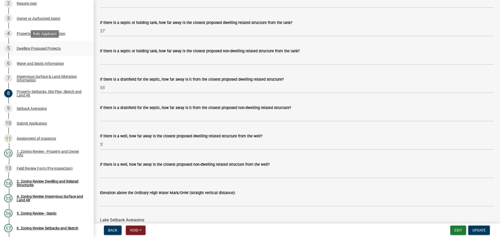
click at [45, 47] on div "Dwelling Proposed Projects" at bounding box center [39, 49] width 44 height 4
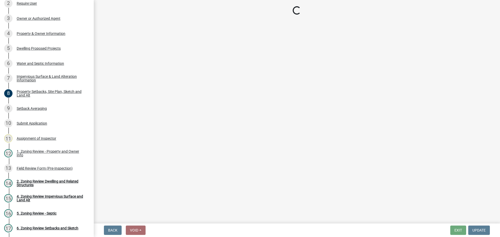
select select "b76c2e3f-c59d-4748-8205-29623accd873"
select select "566f81cc-4b3f-4ecb-9f16-a2b313352c61"
select select "f4ae0446-41fa-4afd-99aa-409617c58827"
select select "4f5e2784-8c40-49a3-b0e9-8f1a3cbab4f4"
select select "ad00b568-f24f-4dc2-90df-cb5d16449c52"
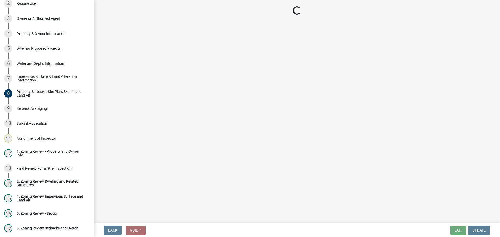
select select "ebb33175-329d-4f8e-9ee0-a71ca57f3362"
select select "b63d75fc-5f3c-4949-bc5e-b7a1b42903a6"
select select "11c1c089-3b44-43c0-9549-3c9eeea2451f"
select select "0ceb8b90-6e92-4b1f-be25-acba4c819eff"
select select "ab9119d1-7da9-49c4-9fac-8c142204c89d"
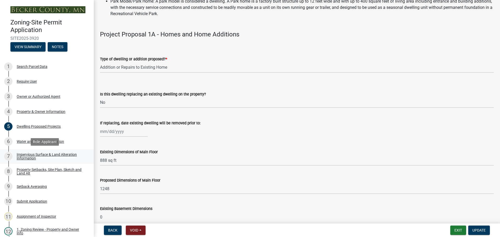
click at [49, 155] on div "Impervious Surface & Land Alteration Information" at bounding box center [51, 156] width 69 height 7
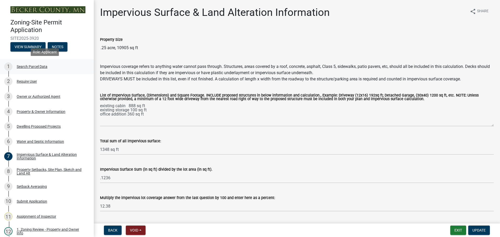
click at [29, 66] on div "Search Parcel Data" at bounding box center [32, 67] width 31 height 4
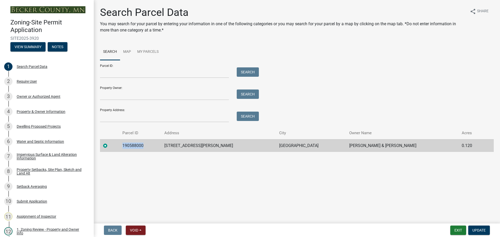
drag, startPoint x: 151, startPoint y: 145, endPoint x: 127, endPoint y: 144, distance: 23.5
click at [128, 145] on td "190588000" at bounding box center [140, 145] width 42 height 13
copy td "190588000"
click at [45, 126] on div "Dwelling Proposed Projects" at bounding box center [39, 127] width 44 height 4
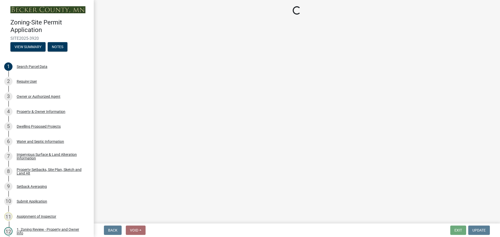
select select "b76c2e3f-c59d-4748-8205-29623accd873"
select select "566f81cc-4b3f-4ecb-9f16-a2b313352c61"
select select "f4ae0446-41fa-4afd-99aa-409617c58827"
select select "4f5e2784-8c40-49a3-b0e9-8f1a3cbab4f4"
select select "ad00b568-f24f-4dc2-90df-cb5d16449c52"
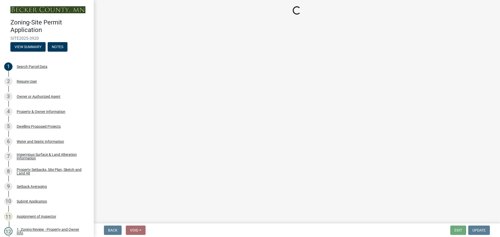
select select "ebb33175-329d-4f8e-9ee0-a71ca57f3362"
select select "b63d75fc-5f3c-4949-bc5e-b7a1b42903a6"
select select "11c1c089-3b44-43c0-9549-3c9eeea2451f"
select select "0ceb8b90-6e92-4b1f-be25-acba4c819eff"
select select "ab9119d1-7da9-49c4-9fac-8c142204c89d"
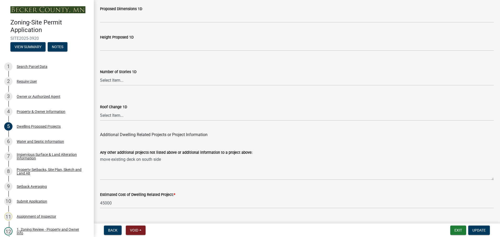
scroll to position [1249, 0]
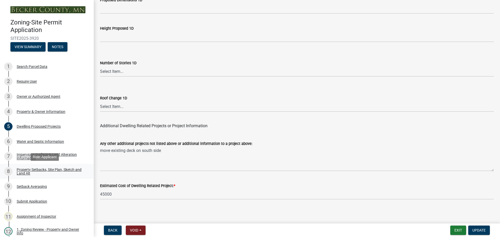
click at [40, 169] on div "Property Setbacks, Site Plan, Sketch and Land Alt" at bounding box center [51, 171] width 69 height 7
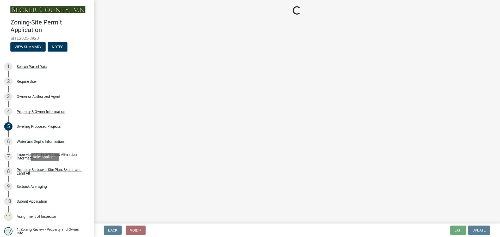
scroll to position [0, 0]
select select "7b13c63f-e699-4112-b373-98fbd28ec536"
select select "ad3f1f1c-7656-4cfc-b9d8-d6dc1c91b001"
select select "b56a4575-9846-47cf-8067-c59a4853da22"
select select "12f785fb-c378-4b18-841c-21c73dc99083"
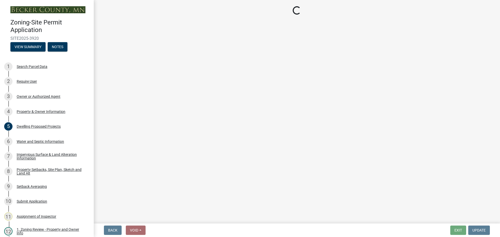
select select "e8ab2dc3-aa3f-46f3-9b4a-37eb25ad84af"
select select "27b2a8b4-abf6-463e-8c0c-7c5d2b4fe26f"
select select "5ad4ab64-b44e-481c-9000-9e5907aa74e1"
select select "a96800da-4e88-4c62-b1ff-2cd17f9e3346"
select select "c8b8ea71-7088-4e87-a493-7bc88cc2835b"
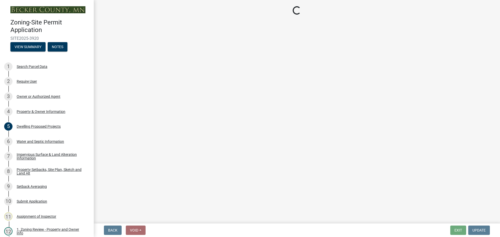
select select "1418c7e3-4054-4b00-84b5-d09b9560f30a"
select select "f51aecae-0421-4f67-bd2d-0cff8a85c7cd"
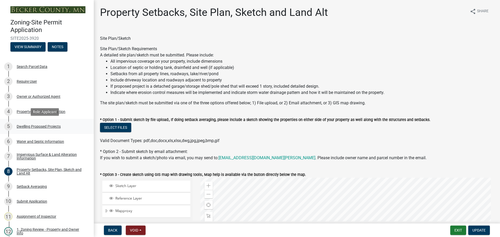
click at [42, 126] on div "Dwelling Proposed Projects" at bounding box center [39, 127] width 44 height 4
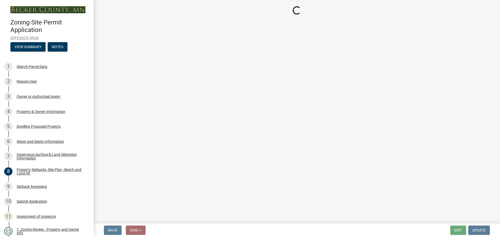
select select "b76c2e3f-c59d-4748-8205-29623accd873"
select select "566f81cc-4b3f-4ecb-9f16-a2b313352c61"
select select "f4ae0446-41fa-4afd-99aa-409617c58827"
select select "4f5e2784-8c40-49a3-b0e9-8f1a3cbab4f4"
select select "ad00b568-f24f-4dc2-90df-cb5d16449c52"
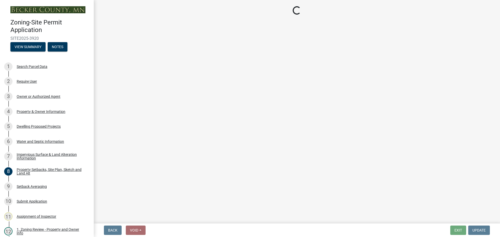
select select "ebb33175-329d-4f8e-9ee0-a71ca57f3362"
select select "b63d75fc-5f3c-4949-bc5e-b7a1b42903a6"
select select "11c1c089-3b44-43c0-9549-3c9eeea2451f"
select select "0ceb8b90-6e92-4b1f-be25-acba4c819eff"
select select "ab9119d1-7da9-49c4-9fac-8c142204c89d"
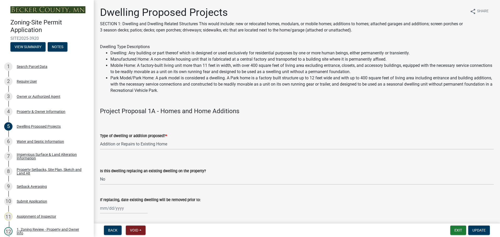
scroll to position [130, 0]
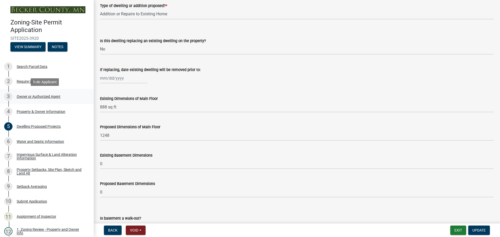
click at [47, 97] on div "Owner or Authorized Agent" at bounding box center [39, 97] width 44 height 4
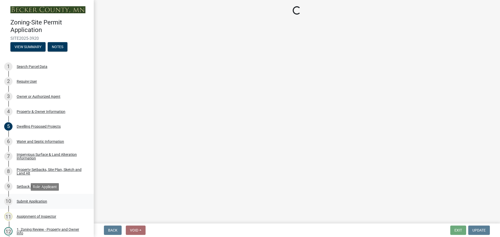
select select "3c674549-ed69-405f-b795-9fa3f7d47d9d"
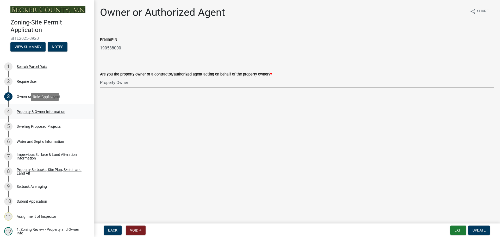
click at [40, 111] on div "Property & Owner Information" at bounding box center [41, 112] width 49 height 4
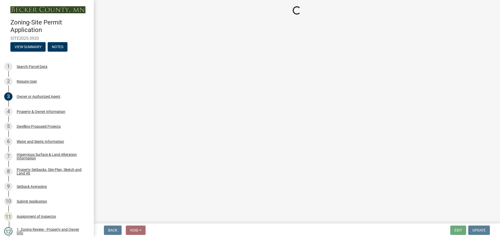
select select "a752e4d6-14bd-4f0f-bfe8-5b67ead45659"
select select "4439e411-f9ac-4451-8e9c-dcab1ac02f4d"
select select "f87eba17-8ed9-4ad8-aefc-fe36a3f3544b"
select select "393a978c-6bd5-4cb2-a6a0-db6feb8732b8"
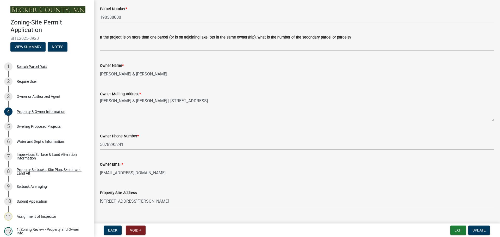
scroll to position [52, 0]
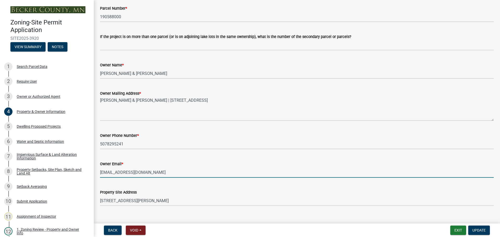
click at [140, 174] on input "billufkin1@gmail.com" at bounding box center [297, 172] width 394 height 11
drag, startPoint x: 140, startPoint y: 174, endPoint x: 100, endPoint y: 169, distance: 41.0
click at [100, 169] on div "Owner Email * billufkin1@gmail.com" at bounding box center [297, 166] width 402 height 24
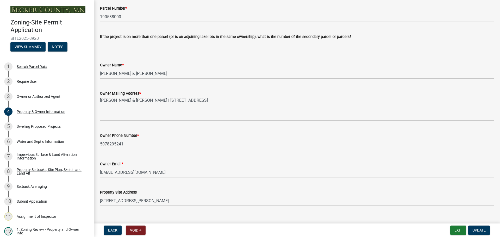
drag, startPoint x: 100, startPoint y: 169, endPoint x: 164, endPoint y: 183, distance: 66.2
click at [169, 189] on div "Property Site Address 23894 S MELISSA DR" at bounding box center [297, 194] width 394 height 24
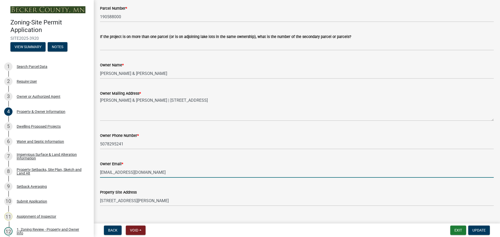
drag, startPoint x: 139, startPoint y: 173, endPoint x: 98, endPoint y: 170, distance: 41.8
click at [97, 171] on div "Owner Email * billufkin1@gmail.com" at bounding box center [297, 166] width 402 height 24
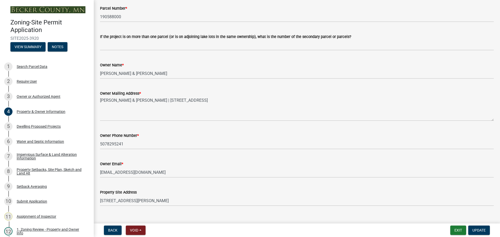
drag, startPoint x: 100, startPoint y: 173, endPoint x: 162, endPoint y: 185, distance: 63.5
click at [162, 190] on div "Property Site Address" at bounding box center [297, 192] width 394 height 6
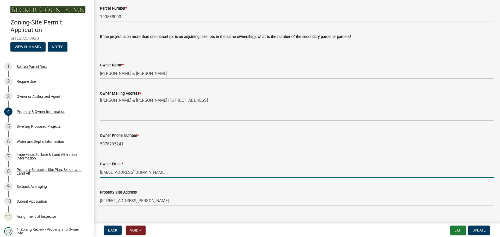
drag, startPoint x: 140, startPoint y: 173, endPoint x: 100, endPoint y: 170, distance: 40.0
click at [100, 170] on div "Owner Email * billufkin1@gmail.com" at bounding box center [297, 166] width 402 height 24
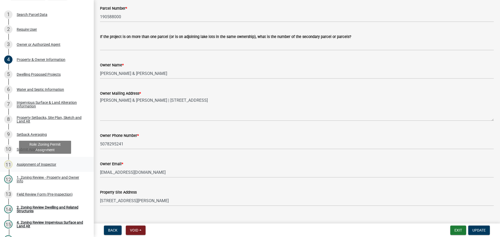
click at [42, 164] on div "Assignment of Inspector" at bounding box center [37, 165] width 40 height 4
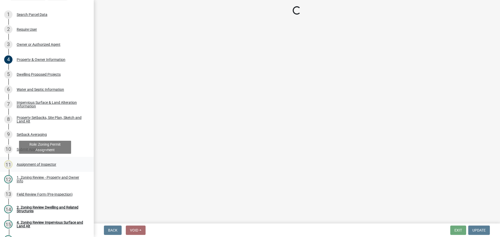
scroll to position [0, 0]
select select "ebd8400e-d8d5-49f8-911f-e671eb76408a"
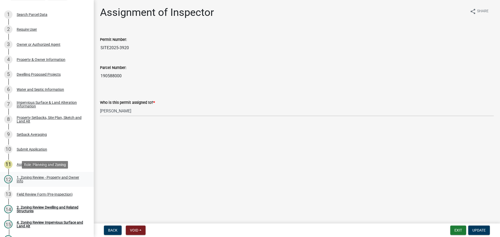
click at [47, 176] on div "1. Zoning Review - Property and Owner Info" at bounding box center [51, 179] width 69 height 7
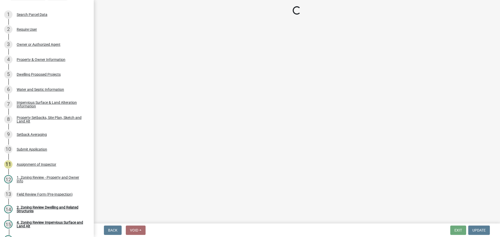
select select "b279cdb4-a9c7-4e65-a8bd-797316f5be14"
select select "b4f32c46-6248-4748-b47c-fa4933858724"
select select "ab6c2257-4786-48e5-86d0-1194833f57c8"
select select "de99b201-fb85-4000-88f5-6f49f4ff2101"
select select "8127fafe-56e8-4ce3-b1f8-70ab85aed4eb"
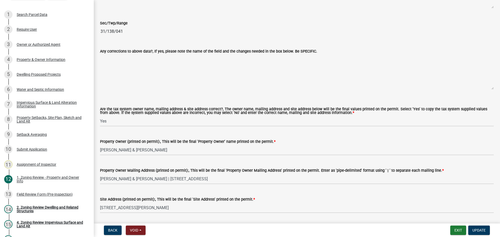
scroll to position [521, 0]
click at [480, 230] on span "Update" at bounding box center [479, 231] width 13 height 4
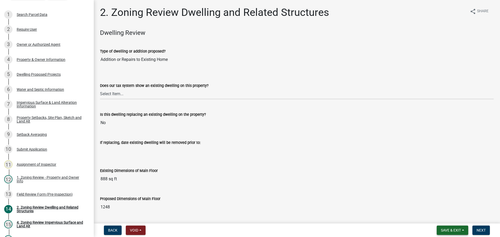
click at [449, 229] on span "Save & Exit" at bounding box center [451, 231] width 20 height 4
click at [449, 218] on button "Save & Exit" at bounding box center [448, 217] width 42 height 13
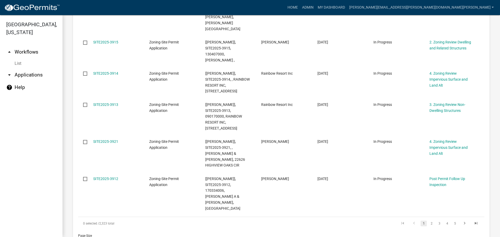
scroll to position [365, 0]
click at [429, 220] on link "2" at bounding box center [432, 223] width 6 height 6
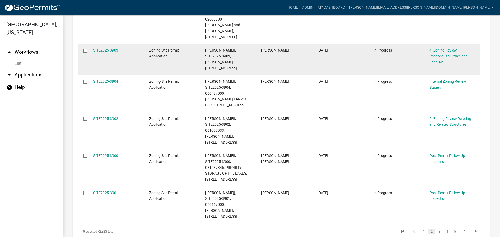
scroll to position [315, 0]
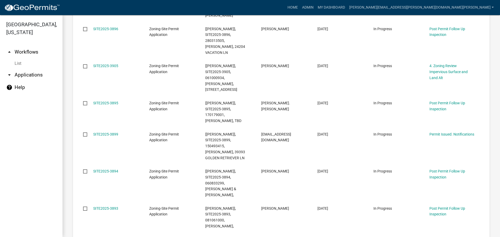
scroll to position [217, 0]
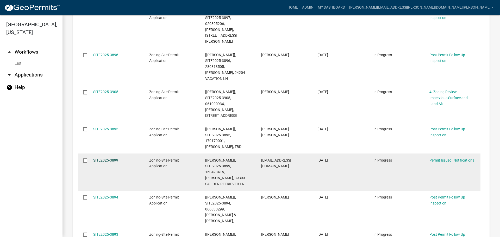
click at [111, 158] on link "SITE2025-3899" at bounding box center [105, 160] width 25 height 4
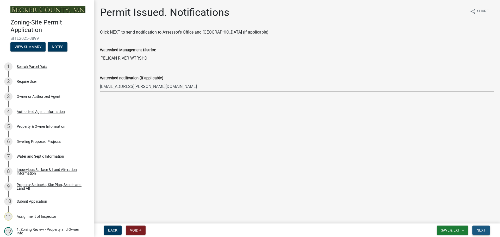
click at [480, 229] on span "Next" at bounding box center [481, 231] width 9 height 4
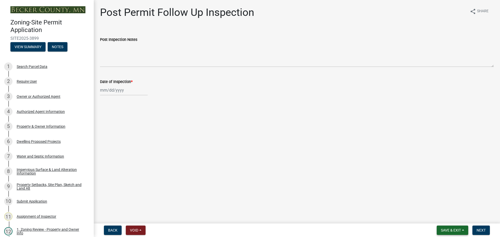
click at [453, 229] on span "Save & Exit" at bounding box center [451, 231] width 20 height 4
click at [449, 217] on button "Save & Exit" at bounding box center [448, 217] width 42 height 13
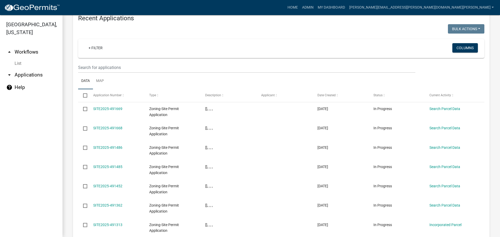
scroll to position [663, 0]
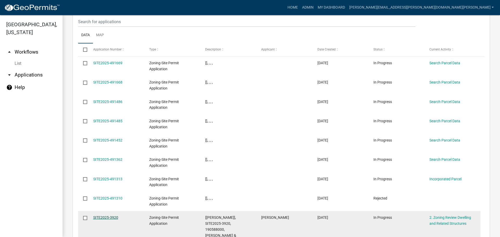
click at [105, 216] on link "SITE2025-3920" at bounding box center [105, 218] width 25 height 4
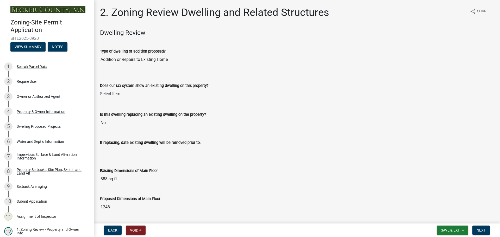
drag, startPoint x: 286, startPoint y: 59, endPoint x: 290, endPoint y: 101, distance: 41.6
click at [279, 134] on div "If replacing, date existing dwelling will be removed prior to:" at bounding box center [297, 144] width 394 height 24
click at [41, 125] on div "Dwelling Proposed Projects" at bounding box center [39, 127] width 44 height 4
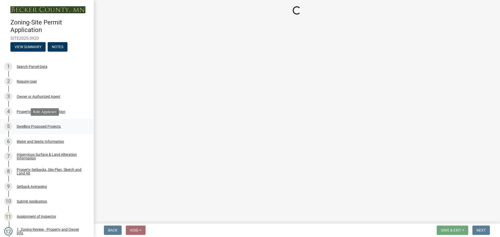
select select "b76c2e3f-c59d-4748-8205-29623accd873"
select select "566f81cc-4b3f-4ecb-9f16-a2b313352c61"
select select "f4ae0446-41fa-4afd-99aa-409617c58827"
select select "4f5e2784-8c40-49a3-b0e9-8f1a3cbab4f4"
select select "ad00b568-f24f-4dc2-90df-cb5d16449c52"
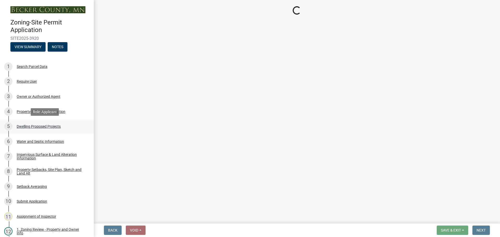
select select "ebb33175-329d-4f8e-9ee0-a71ca57f3362"
select select "b63d75fc-5f3c-4949-bc5e-b7a1b42903a6"
select select "11c1c089-3b44-43c0-9549-3c9eeea2451f"
select select "0ceb8b90-6e92-4b1f-be25-acba4c819eff"
select select "ab9119d1-7da9-49c4-9fac-8c142204c89d"
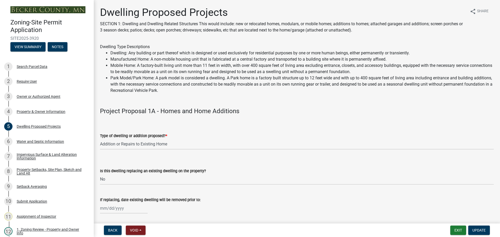
scroll to position [26, 0]
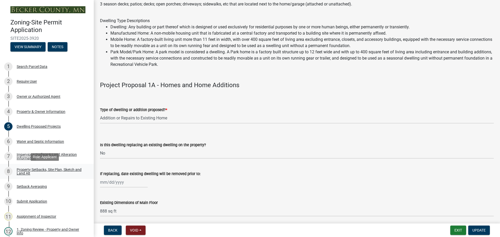
click at [36, 169] on div "Property Setbacks, Site Plan, Sketch and Land Alt" at bounding box center [51, 171] width 69 height 7
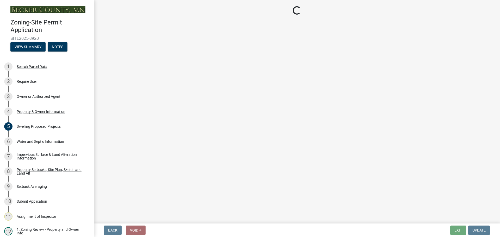
select select "7b13c63f-e699-4112-b373-98fbd28ec536"
select select "ad3f1f1c-7656-4cfc-b9d8-d6dc1c91b001"
select select "b56a4575-9846-47cf-8067-c59a4853da22"
select select "12f785fb-c378-4b18-841c-21c73dc99083"
select select "e8ab2dc3-aa3f-46f3-9b4a-37eb25ad84af"
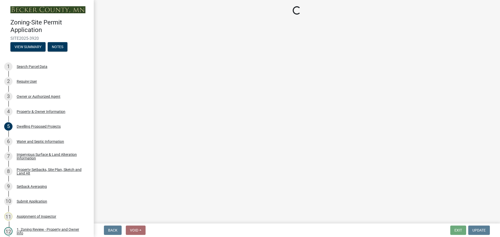
select select "27b2a8b4-abf6-463e-8c0c-7c5d2b4fe26f"
select select "5ad4ab64-b44e-481c-9000-9e5907aa74e1"
select select "a96800da-4e88-4c62-b1ff-2cd17f9e3346"
select select "c8b8ea71-7088-4e87-a493-7bc88cc2835b"
select select "1418c7e3-4054-4b00-84b5-d09b9560f30a"
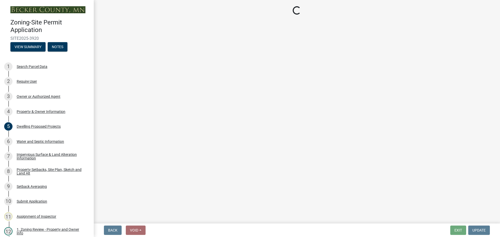
select select "f51aecae-0421-4f67-bd2d-0cff8a85c7cd"
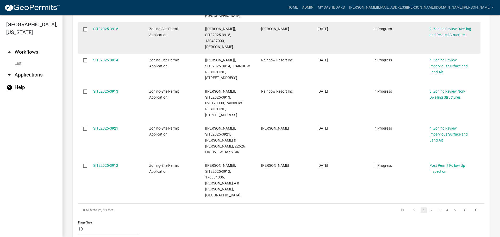
scroll to position [298, 0]
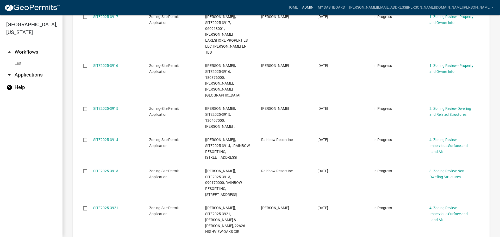
click at [316, 5] on link "Admin" at bounding box center [308, 8] width 16 height 10
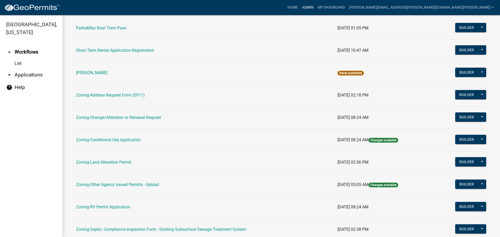
scroll to position [159, 0]
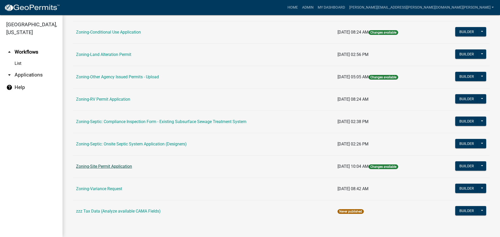
click at [112, 166] on link "Zoning-Site Permit Application" at bounding box center [104, 166] width 56 height 5
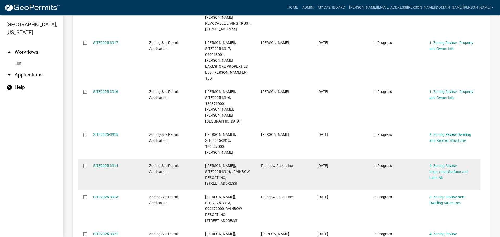
scroll to position [194, 0]
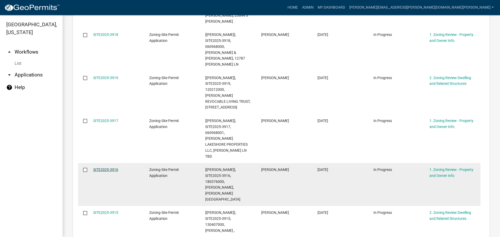
click at [116, 168] on link "SITE2025-3916" at bounding box center [105, 170] width 25 height 4
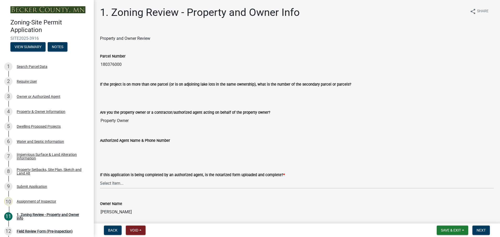
scroll to position [104, 0]
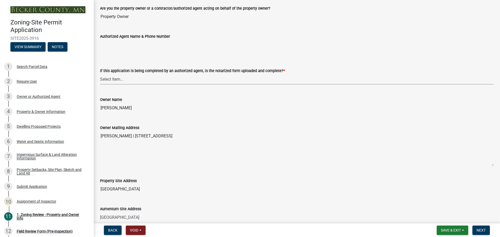
click at [119, 78] on select "Select Item... Yes No N/A" at bounding box center [297, 79] width 394 height 11
click at [100, 74] on select "Select Item... Yes No N/A" at bounding box center [297, 79] width 394 height 11
select select "b279cdb4-a9c7-4e65-a8bd-797316f5be14"
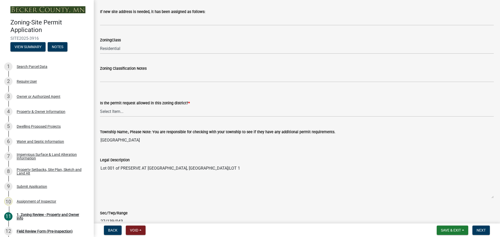
scroll to position [339, 0]
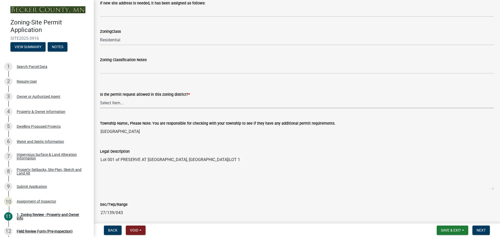
click at [110, 103] on select "Select Item... Yes No" at bounding box center [297, 103] width 394 height 11
click at [100, 98] on select "Select Item... Yes No" at bounding box center [297, 103] width 394 height 11
select select "b4f32c46-6248-4748-b47c-fa4933858724"
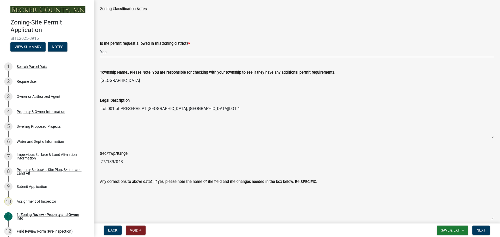
scroll to position [495, 0]
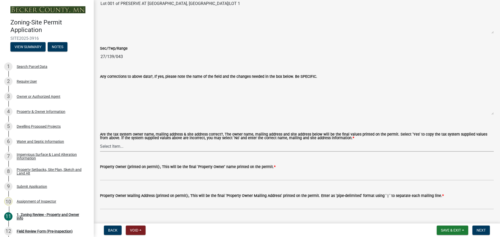
click at [120, 147] on select "Select Item... Yes No" at bounding box center [297, 146] width 394 height 11
click at [100, 141] on select "Select Item... Yes No" at bounding box center [297, 146] width 394 height 11
select select "ab6c2257-4786-48e5-86d0-1194833f57c8"
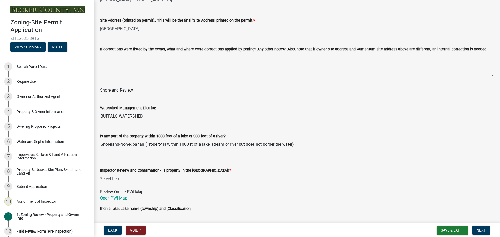
scroll to position [756, 0]
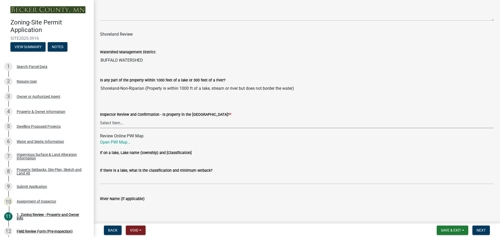
click at [112, 121] on select "Select Item... Within Shoreland District (SD) Not in Shoreland District (NOTSL)" at bounding box center [297, 123] width 394 height 11
click at [100, 118] on select "Select Item... Within Shoreland District (SD) Not in Shoreland District (NOTSL)" at bounding box center [297, 123] width 394 height 11
select select "de99b201-fb85-4000-88f5-6f49f4ff2101"
click at [116, 143] on link "Open PWI Map..." at bounding box center [115, 142] width 30 height 5
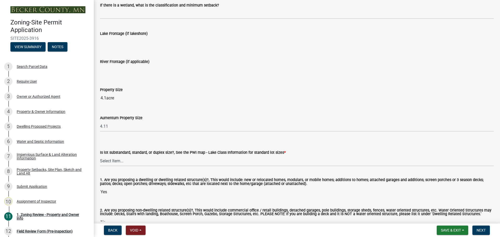
scroll to position [1042, 0]
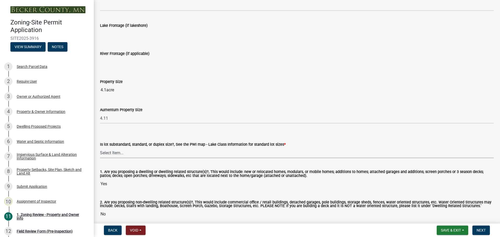
click at [116, 152] on select "Select Item... Non-Riparian and not back lot Substandard Non-Riparian Backlot S…" at bounding box center [297, 153] width 394 height 11
click at [100, 148] on select "Select Item... Non-Riparian and not back lot Substandard Non-Riparian Backlot S…" at bounding box center [297, 153] width 394 height 11
select select "b3c6c79f-c333-403d-b481-67336007c98e"
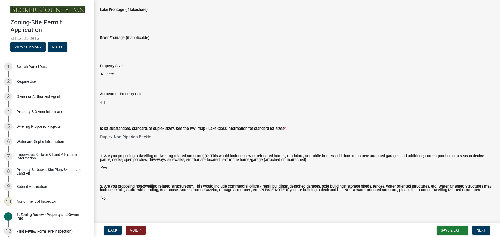
scroll to position [1065, 0]
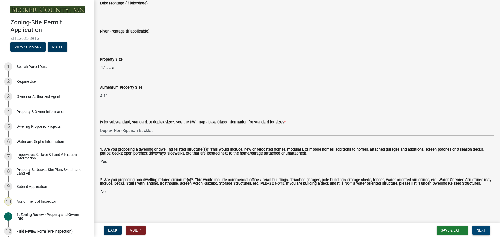
click at [488, 229] on button "Next" at bounding box center [481, 230] width 17 height 9
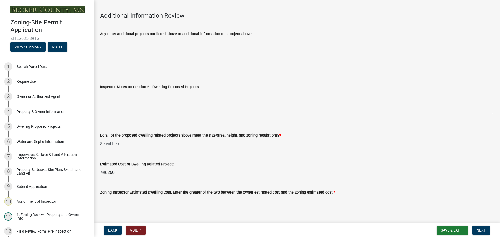
scroll to position [1298, 0]
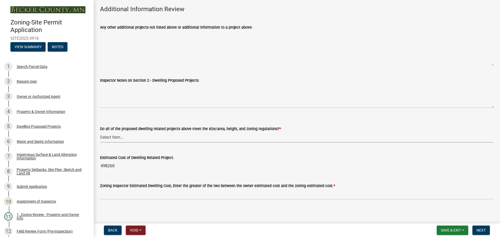
click at [107, 133] on select "Select Item... Yes No" at bounding box center [297, 137] width 394 height 11
click at [100, 132] on select "Select Item... Yes No" at bounding box center [297, 137] width 394 height 11
select select "583413f8-e9f7-4a70-8fe6-066f5b429c7e"
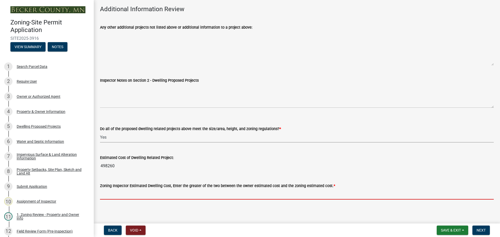
click at [110, 193] on input "text" at bounding box center [297, 194] width 394 height 11
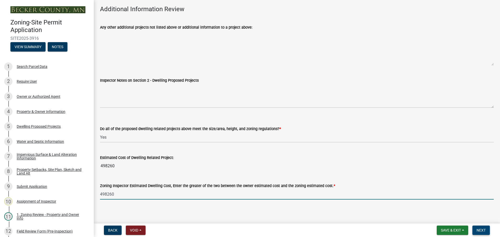
type input "498260"
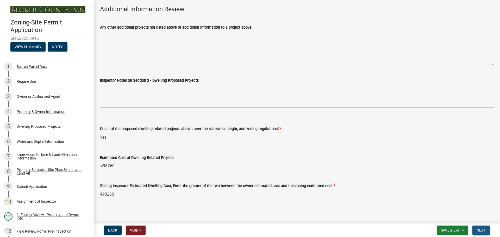
click at [481, 227] on button "Next" at bounding box center [481, 230] width 17 height 9
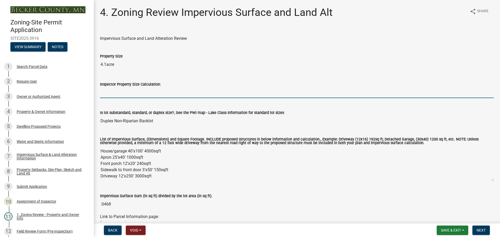
drag, startPoint x: 120, startPoint y: 93, endPoint x: 129, endPoint y: 93, distance: 8.6
click at [120, 93] on input "Inspector Property Size Calculation:" at bounding box center [297, 93] width 394 height 11
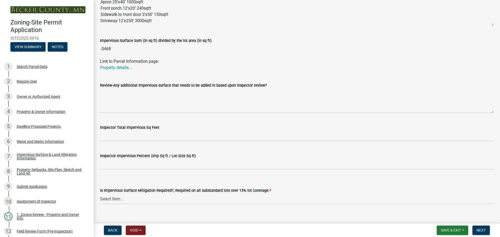
scroll to position [164, 0]
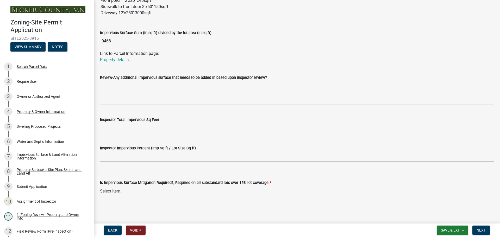
type input "4.1 acres"
click at [126, 190] on select "Select Item... Yes- Over 15% substandard lot coverage No N/A" at bounding box center [297, 191] width 394 height 11
click at [100, 186] on select "Select Item... Yes- Over 15% substandard lot coverage No N/A" at bounding box center [297, 191] width 394 height 11
select select "e01e6f83-540c-4684-94c6-de0fe38ded07"
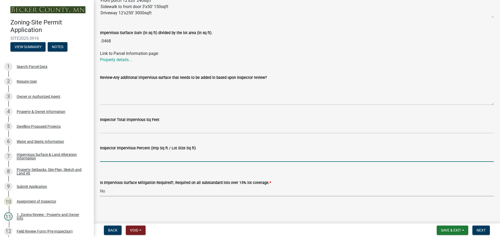
click at [134, 158] on input "Inspector Impervious Percent (Imp Sq ft / Lot Size Sq ft)" at bounding box center [297, 156] width 394 height 11
type input "under 25%"
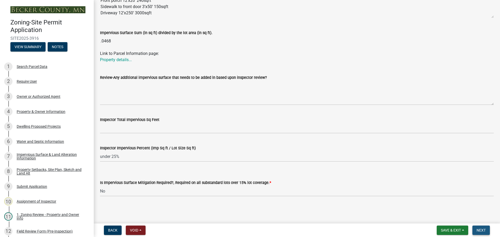
click at [480, 230] on span "Next" at bounding box center [481, 231] width 9 height 4
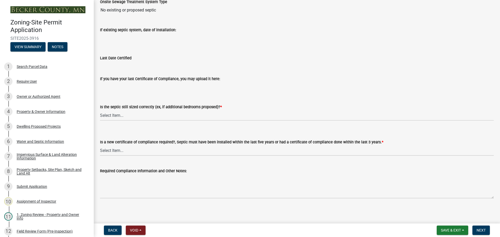
scroll to position [56, 0]
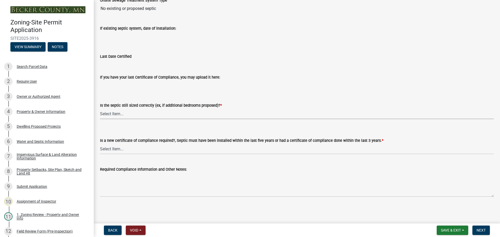
click at [116, 114] on select "Select Item... Yes No N/A" at bounding box center [297, 114] width 394 height 11
click at [100, 109] on select "Select Item... Yes No N/A" at bounding box center [297, 114] width 394 height 11
select select "ffe0288f-179d-446d-9dfb-ee21a688edc6"
click at [114, 149] on select "Select Item... Yes No" at bounding box center [297, 149] width 394 height 11
click at [100, 144] on select "Select Item... Yes No" at bounding box center [297, 149] width 394 height 11
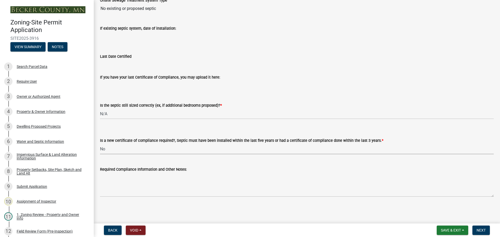
select select "2fd537d7-74b1-4ff9-a84c-837cf5598f43"
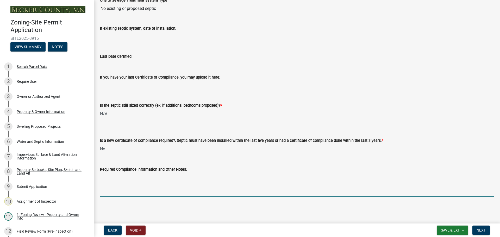
click at [128, 182] on textarea "Required Compliance Information and Other Notes:" at bounding box center [297, 185] width 394 height 24
type textarea "new septic design Wayne Johnson Super Septic 218 863 3373"
click at [479, 229] on span "Next" at bounding box center [481, 231] width 9 height 4
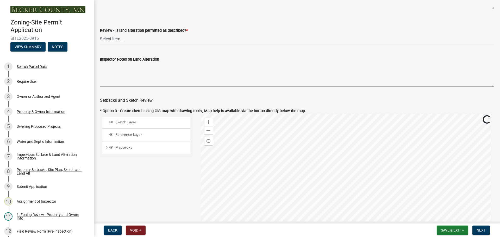
scroll to position [208, 0]
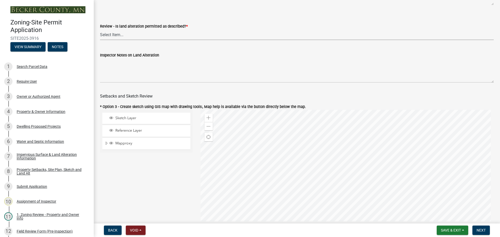
click at [117, 34] on select "Select Item... Yes No N/A" at bounding box center [297, 34] width 394 height 11
click at [100, 30] on select "Select Item... Yes No N/A" at bounding box center [297, 34] width 394 height 11
select select "cada6796-d529-4ebb-b6d4-faca8dd705c9"
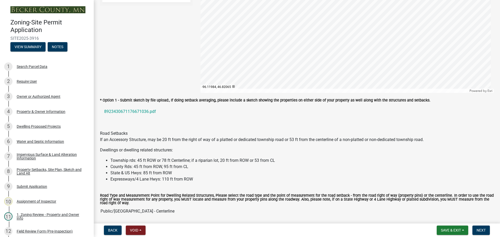
scroll to position [365, 0]
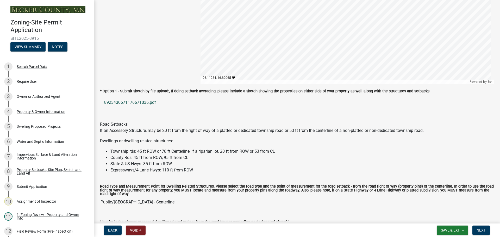
click at [132, 102] on link "8923430671176671036.pdf" at bounding box center [297, 102] width 394 height 13
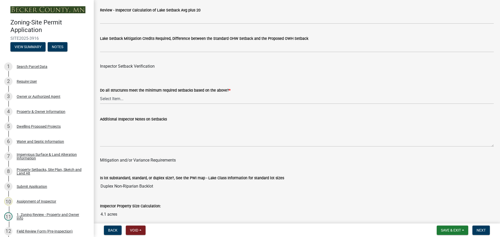
scroll to position [1641, 0]
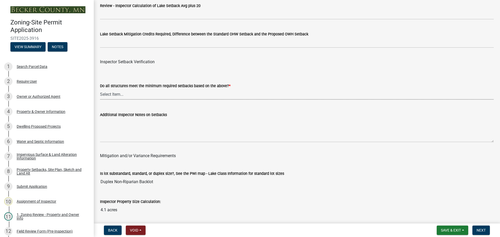
click at [110, 92] on select "Select Item... Yes No" at bounding box center [297, 94] width 394 height 11
click at [100, 90] on select "Select Item... Yes No" at bounding box center [297, 94] width 394 height 11
select select "1355ee8a-8cf1-4796-8594-a9df27e9dfb0"
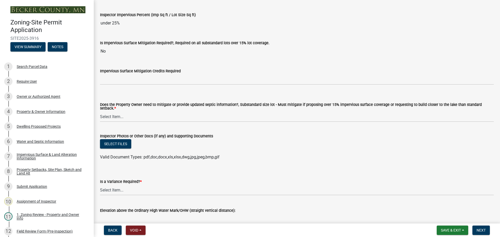
scroll to position [1902, 0]
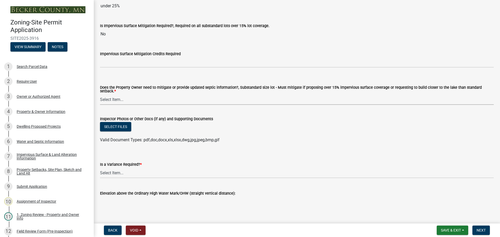
click at [114, 98] on select "Select Item... No Mitigation or additional Septic Information is required Septi…" at bounding box center [297, 99] width 394 height 11
click at [100, 94] on select "Select Item... No Mitigation or additional Septic Information is required Septi…" at bounding box center [297, 99] width 394 height 11
select select "90ee664a-1dc2-440e-be2c-90a87c157e77"
click at [122, 172] on select "Select Item... Yes No" at bounding box center [297, 173] width 394 height 11
click at [100, 168] on select "Select Item... Yes No" at bounding box center [297, 173] width 394 height 11
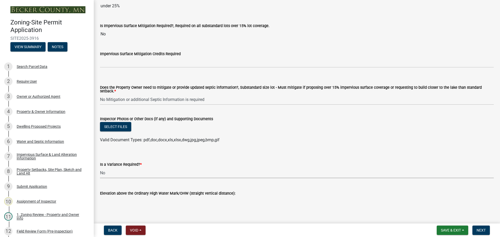
select select "f2187563-aefa-492e-adce-9c256a51e9d2"
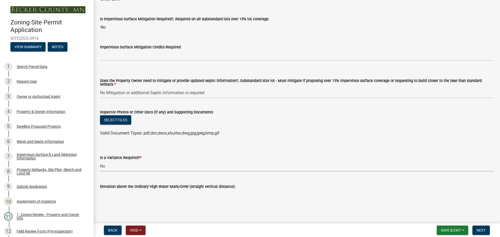
scroll to position [1911, 0]
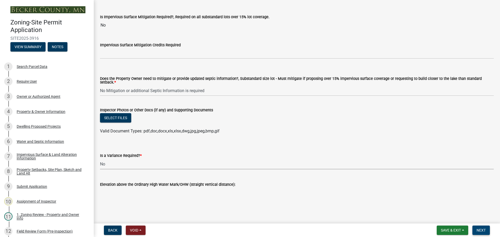
click at [481, 230] on span "Next" at bounding box center [481, 231] width 9 height 4
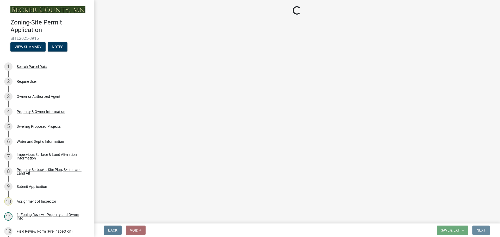
scroll to position [0, 0]
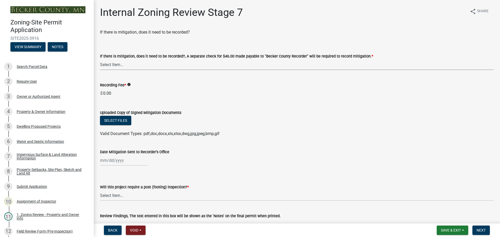
click at [113, 64] on select "Select Item... Yes No N/A" at bounding box center [297, 64] width 394 height 11
click at [100, 59] on select "Select Item... Yes No N/A" at bounding box center [297, 64] width 394 height 11
select select "a3547d78-d162-4c03-a5e6-44db720e788b"
click at [117, 195] on select "Select Item... No Yes" at bounding box center [297, 195] width 394 height 11
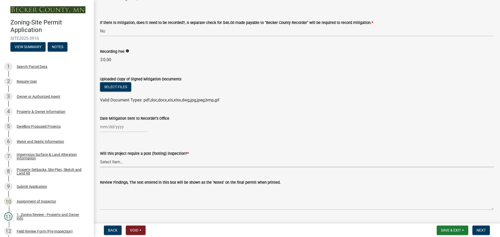
scroll to position [78, 0]
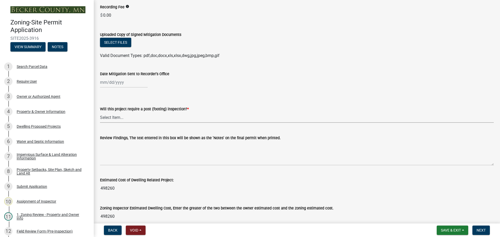
click at [117, 116] on select "Select Item... No Yes" at bounding box center [297, 117] width 394 height 11
click at [100, 112] on select "Select Item... No Yes" at bounding box center [297, 117] width 394 height 11
select select "70fe76f0-d291-438e-ac1a-5869b7b7f697"
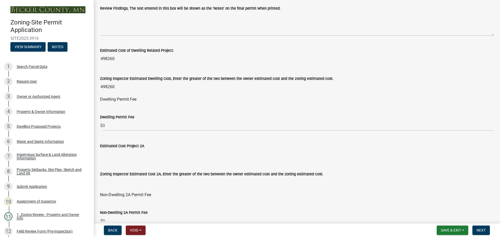
scroll to position [208, 0]
drag, startPoint x: 102, startPoint y: 124, endPoint x: 127, endPoint y: 130, distance: 25.7
click at [127, 130] on div "$ 0" at bounding box center [297, 125] width 394 height 11
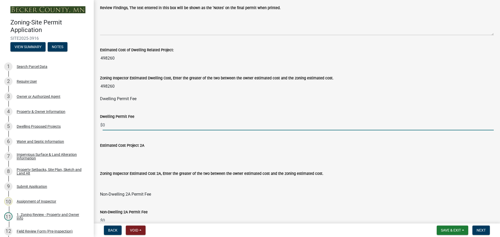
click at [103, 125] on input "0" at bounding box center [298, 125] width 391 height 11
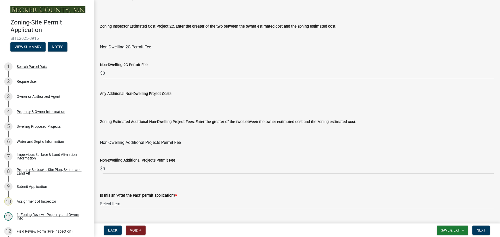
scroll to position [599, 0]
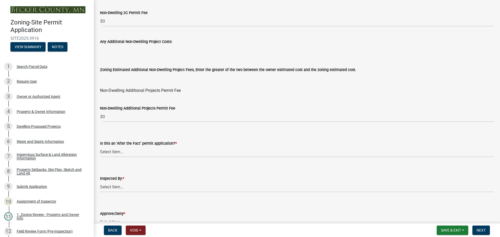
type input "1557"
click at [115, 151] on select "Select Item... No Yes" at bounding box center [297, 152] width 394 height 11
click at [100, 147] on select "Select Item... No Yes" at bounding box center [297, 152] width 394 height 11
select select "bbe3a6c5-1893-4527-8578-ada07a3b8ea5"
click at [115, 187] on select "Select Item... Jeff Rusness Kyle Vareberg Nicole Bradbury Susan Rockwell Tyler …" at bounding box center [297, 187] width 394 height 11
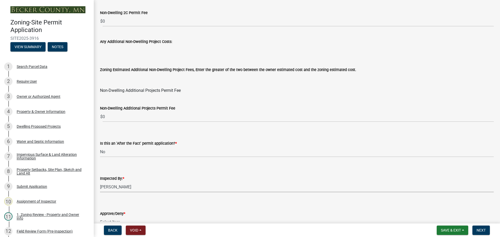
click at [100, 182] on select "Select Item... Jeff Rusness Kyle Vareberg Nicole Bradbury Susan Rockwell Tyler …" at bounding box center [297, 187] width 394 height 11
select select "ebd8400e-d8d5-49f8-911f-e671eb76408a"
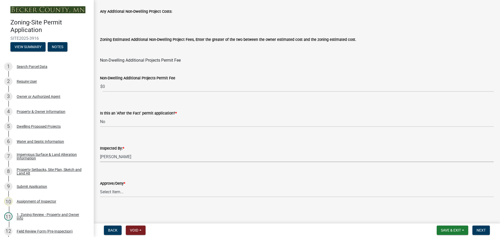
scroll to position [630, 0]
click at [122, 189] on select "Select Item... Approve Deny" at bounding box center [297, 191] width 394 height 11
click at [100, 186] on select "Select Item... Approve Deny" at bounding box center [297, 191] width 394 height 11
select select "97c9e5a4-d35f-4903-ad68-b764687ac9e9"
click at [481, 227] on button "Next" at bounding box center [481, 230] width 17 height 9
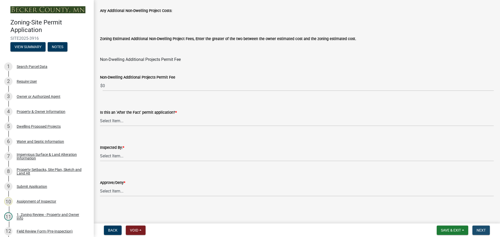
scroll to position [0, 0]
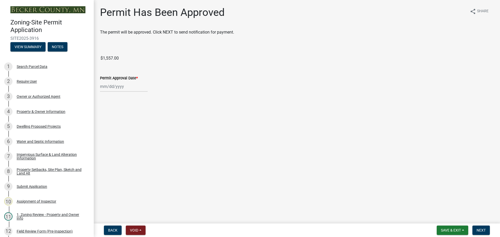
select select "10"
select select "2025"
click at [118, 88] on div "Jan Feb Mar Apr May Jun Jul Aug Sep Oct Nov Dec 1525 1526 1527 1528 1529 1530 1…" at bounding box center [124, 86] width 48 height 11
click at [104, 131] on div "13" at bounding box center [105, 131] width 8 height 8
type input "10/13/2025"
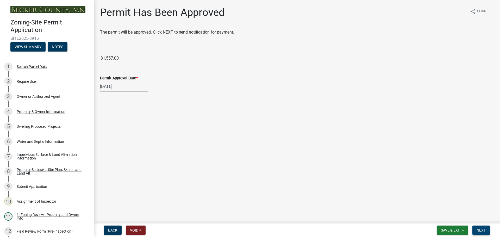
click at [482, 228] on button "Next" at bounding box center [481, 230] width 17 height 9
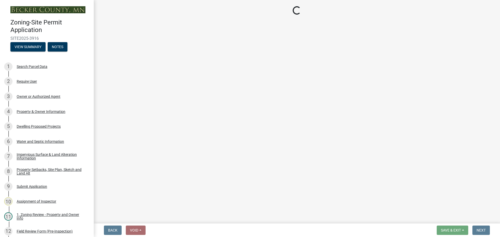
select select "3: 3"
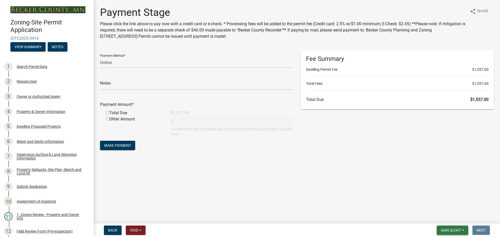
click at [449, 229] on span "Save & Exit" at bounding box center [451, 231] width 20 height 4
click at [444, 217] on button "Save & Exit" at bounding box center [448, 217] width 42 height 13
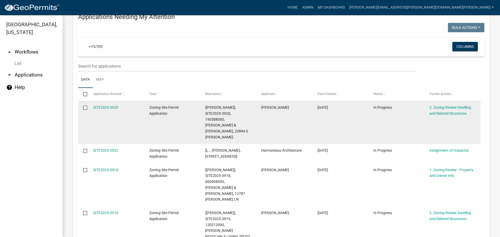
scroll to position [78, 0]
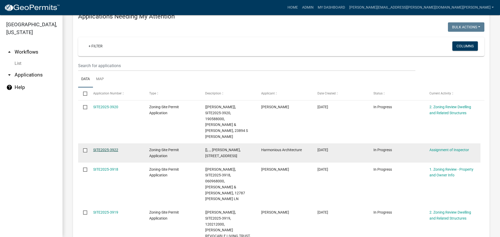
click at [111, 148] on link "SITE2025-3922" at bounding box center [105, 150] width 25 height 4
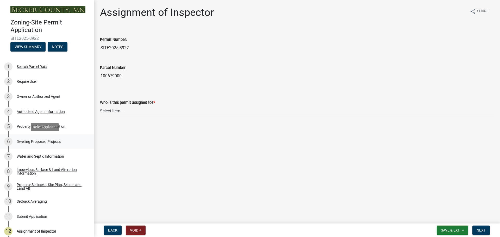
click at [46, 141] on div "Dwelling Proposed Projects" at bounding box center [39, 142] width 44 height 4
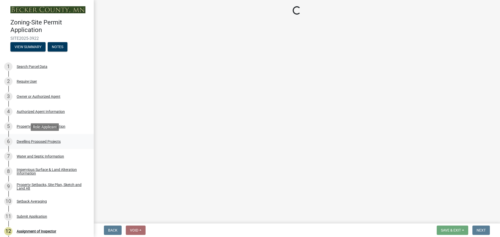
select select "5b8abcc6-67f7-49fb-8f25-c295ccc2b339"
select select "ba56d9f6-ced5-4c38-bdcc-33bfa85ac6de"
select select "03c1fec4-1fbe-4331-bc18-34e24145556f"
select select "e13aacd2-5b16-46a8-9c16-26b3d7b1c810"
select select "a045e8de-0125-48b5-a52c-0705e3235ca5"
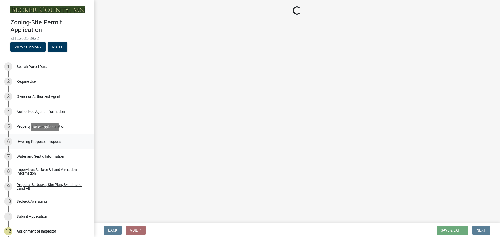
select select "247d334f-ddb5-435c-9042-0e10186c5422"
select select "5dd6cdd5-8b7d-4534-b791-478230f7b8b7"
select select "638dddef-31f4-4d73-b0b5-0ffc7b344434"
select select "77b5241b-0119-4fa2-9bfc-d73dc1f4ad97"
select select "8786fdd2-7f96-462d-8069-e958fae6b9a0"
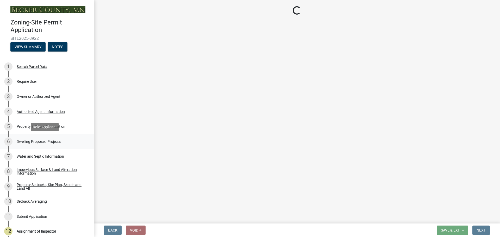
select select "59dc9cee-723e-448c-a454-fe3238b55aba"
select select "75cb6c0c-1bab-4101-a7ce-eb87cbd598c1"
select select "cbc699c5-a6de-4f3d-a533-ae678b946106"
select select "8e4dc0e1-7dfa-4afc-85b9-5ad40795f204"
select select "107cbe59-677b-44f2-96fc-816b282ebb79"
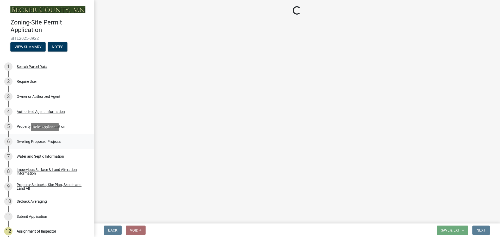
select select "04b4c55f-38da-4b81-8735-8adc5b7f9ecd"
select select "7f420323-49a9-4fd0-9441-05b3dc777552"
select select "ec305202-ae01-487b-b5e4-3a5aacc1e384"
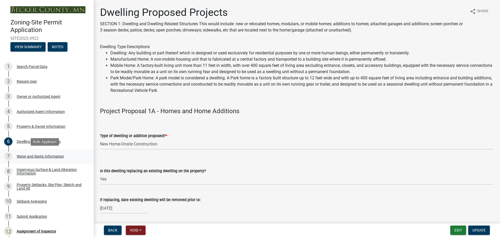
click at [46, 155] on div "Water and Septic Information" at bounding box center [40, 157] width 47 height 4
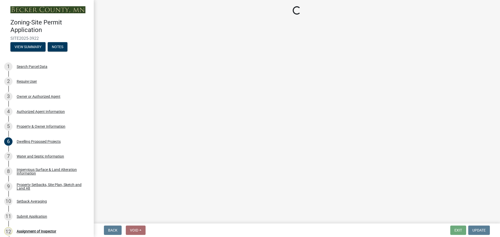
select select "295c6ba3-00c2-4229-aea3-8b4be6316de8"
select select "4828487e-2007-429b-991d-671fae0459c9"
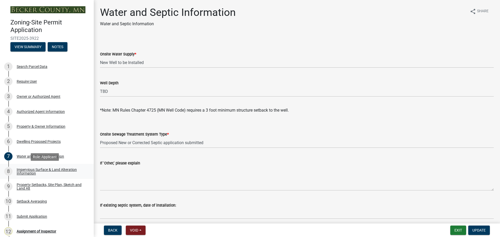
click at [55, 168] on div "Impervious Surface & Land Alteration Information" at bounding box center [51, 171] width 69 height 7
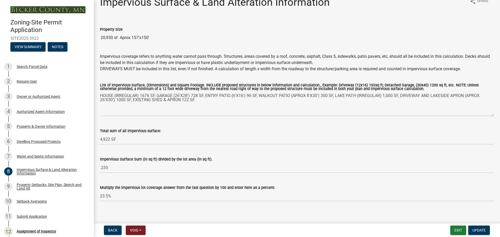
scroll to position [15, 0]
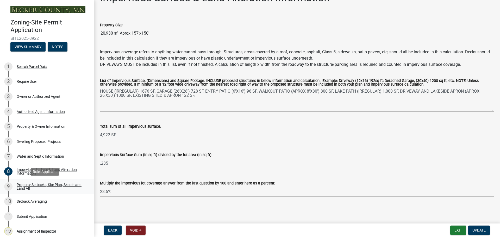
click at [54, 183] on div "Property Setbacks, Site Plan, Sketch and Land Alt" at bounding box center [51, 186] width 69 height 7
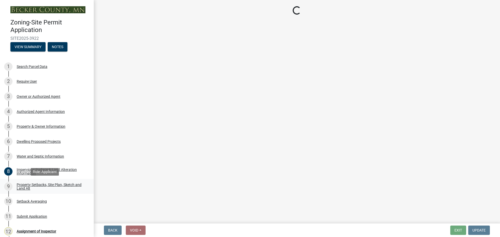
scroll to position [0, 0]
select select "7b13c63f-e699-4112-b373-98fbd28ec536"
select select "b827d36a-50e8-40dd-aeaa-a80d5c176b31"
select select "b56a4575-9846-47cf-8067-c59a4853da22"
select select "12f785fb-c378-4b18-841c-21c73dc99083"
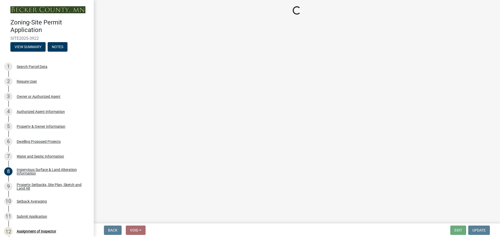
select select "e8ab2dc3-aa3f-46f3-9b4a-37eb25ad84af"
select select "27b2a8b4-abf6-463e-8c0c-7c5d2b4fe26f"
select select "5ad4ab64-b44e-481c-9000-9e5907aa74e1"
select select "a96800da-4e88-4c62-b1ff-2cd17f9e3346"
select select "c8b8ea71-7088-4e87-a493-7bc88cc2835b"
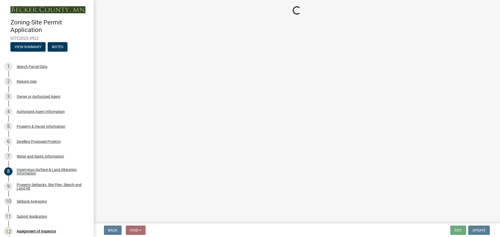
select select "d6c1d38b-8561-4345-845e-72dfbb0578a1"
select select "f51aecae-0421-4f67-bd2d-0cff8a85c7cd"
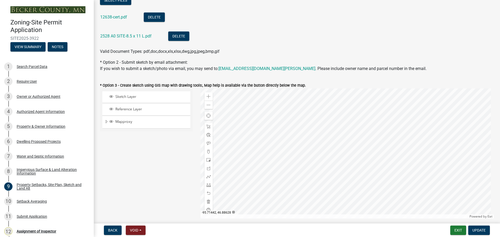
scroll to position [156, 0]
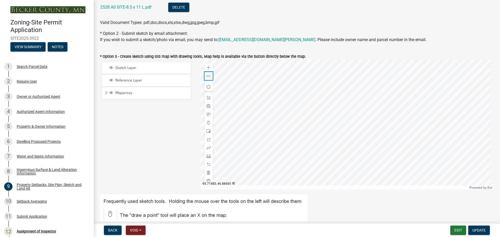
click at [205, 74] on div "Zoom out" at bounding box center [209, 76] width 8 height 8
click at [207, 75] on span at bounding box center [209, 76] width 4 height 4
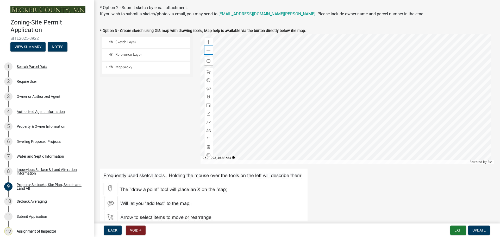
scroll to position [182, 0]
click at [26, 65] on div "Search Parcel Data" at bounding box center [32, 67] width 31 height 4
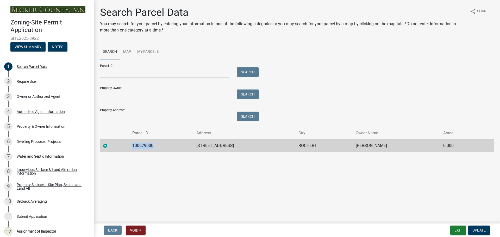
drag, startPoint x: 156, startPoint y: 145, endPoint x: 119, endPoint y: 142, distance: 37.2
click at [119, 142] on tr "100679000 21671 CO HWY 32 ROCHERT CHRISTA HOWELL 0.000" at bounding box center [297, 145] width 394 height 13
copy td "100679000"
click at [34, 184] on div "Property Setbacks, Site Plan, Sketch and Land Alt" at bounding box center [51, 186] width 69 height 7
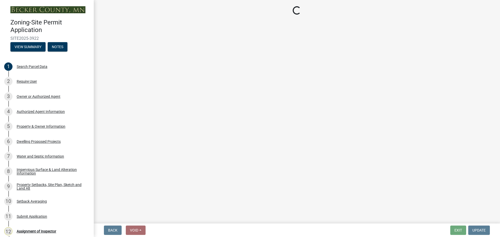
select select "7b13c63f-e699-4112-b373-98fbd28ec536"
select select "b827d36a-50e8-40dd-aeaa-a80d5c176b31"
select select "b56a4575-9846-47cf-8067-c59a4853da22"
select select "12f785fb-c378-4b18-841c-21c73dc99083"
select select "e8ab2dc3-aa3f-46f3-9b4a-37eb25ad84af"
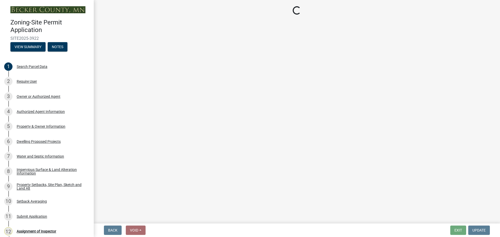
select select "27b2a8b4-abf6-463e-8c0c-7c5d2b4fe26f"
select select "5ad4ab64-b44e-481c-9000-9e5907aa74e1"
select select "a96800da-4e88-4c62-b1ff-2cd17f9e3346"
select select "c8b8ea71-7088-4e87-a493-7bc88cc2835b"
select select "d6c1d38b-8561-4345-845e-72dfbb0578a1"
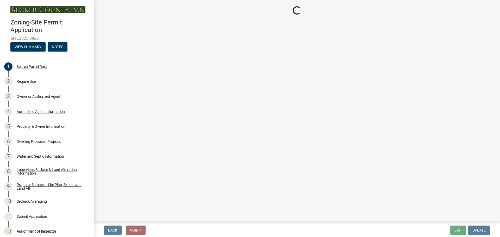
select select "f51aecae-0421-4f67-bd2d-0cff8a85c7cd"
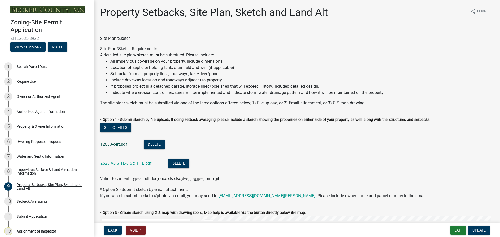
click at [121, 144] on link "12638-cert.pdf" at bounding box center [113, 144] width 27 height 5
click at [129, 163] on link "2528 A0 SITE-8.5 x 11 L.pdf" at bounding box center [125, 163] width 51 height 5
click at [114, 143] on link "12638-cert.pdf" at bounding box center [113, 144] width 27 height 5
click at [121, 163] on link "2528 A0 SITE-8.5 x 11 L.pdf" at bounding box center [125, 163] width 51 height 5
click at [37, 200] on div "Setback Averaging" at bounding box center [32, 202] width 30 height 4
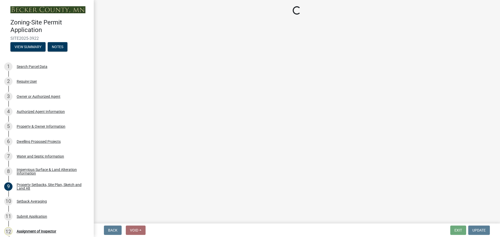
select select "329572f6-75bd-4676-be69-7dda04ea5a2b"
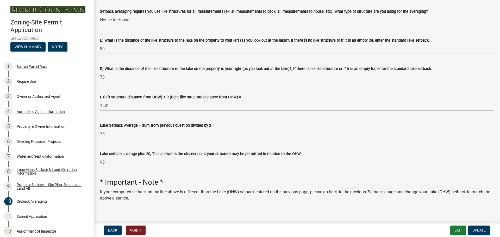
scroll to position [93, 0]
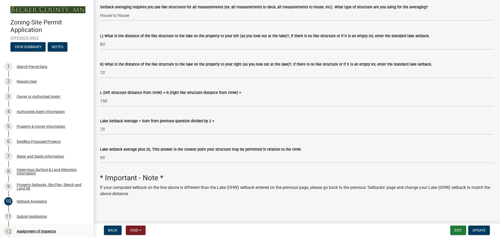
click at [39, 231] on div "Assignment of Inspector" at bounding box center [37, 232] width 40 height 4
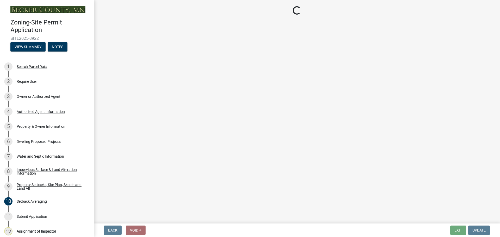
scroll to position [0, 0]
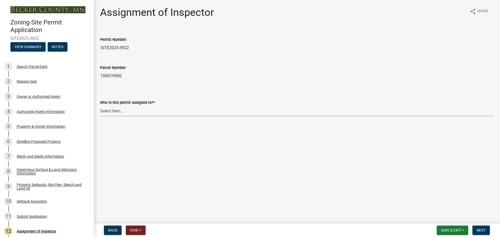
click at [117, 109] on select "Select Item... Jeff Rusness Kyle Vareberg Nicole Bradbury Susan Rockwell Tyler …" at bounding box center [297, 111] width 394 height 11
click at [100, 106] on select "Select Item... Jeff Rusness Kyle Vareberg Nicole Bradbury Susan Rockwell Tyler …" at bounding box center [297, 111] width 394 height 11
select select "ebd8400e-d8d5-49f8-911f-e671eb76408a"
click at [484, 230] on span "Next" at bounding box center [481, 231] width 9 height 4
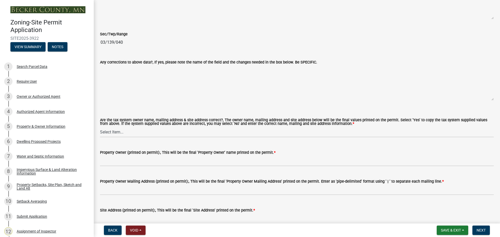
scroll to position [521, 0]
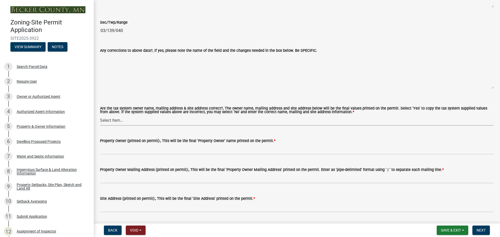
click at [111, 120] on select "Select Item... Yes No" at bounding box center [297, 120] width 394 height 11
click at [100, 115] on select "Select Item... Yes No" at bounding box center [297, 120] width 394 height 11
select select "ab6c2257-4786-48e5-86d0-1194833f57c8"
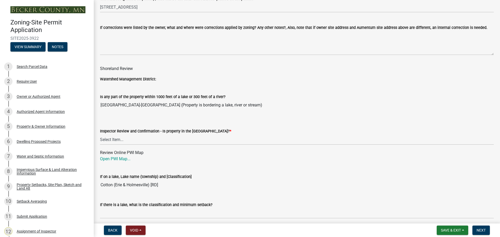
scroll to position [730, 0]
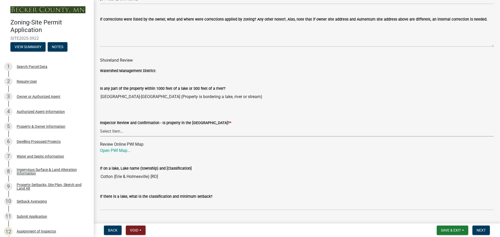
click at [119, 130] on select "Select Item... Within Shoreland District (SD) Not in Shoreland District (NOTSL)" at bounding box center [297, 131] width 394 height 11
click at [100, 126] on select "Select Item... Within Shoreland District (SD) Not in Shoreland District (NOTSL)" at bounding box center [297, 131] width 394 height 11
select select "de99b201-fb85-4000-88f5-6f49f4ff2101"
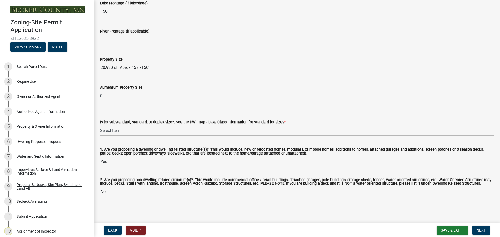
scroll to position [1065, 0]
drag, startPoint x: 109, startPoint y: 129, endPoint x: 125, endPoint y: 133, distance: 16.7
click at [109, 129] on select "Select Item... Non-Riparian and not back lot Substandard Non-Riparian Backlot S…" at bounding box center [297, 130] width 394 height 11
click at [100, 125] on select "Select Item... Non-Riparian and not back lot Substandard Non-Riparian Backlot S…" at bounding box center [297, 130] width 394 height 11
select select "8127fafe-56e8-4ce3-b1f8-70ab85aed4eb"
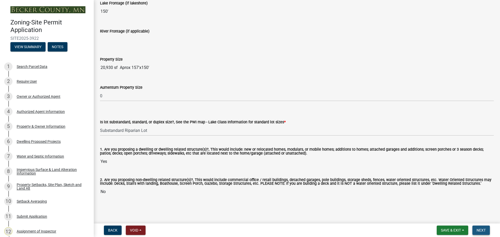
click at [486, 229] on span "Next" at bounding box center [481, 231] width 9 height 4
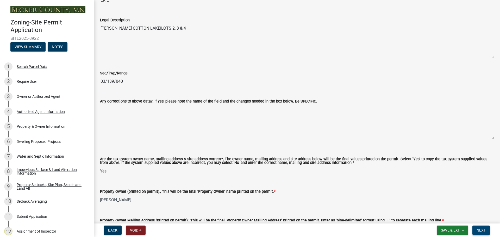
scroll to position [383, 0]
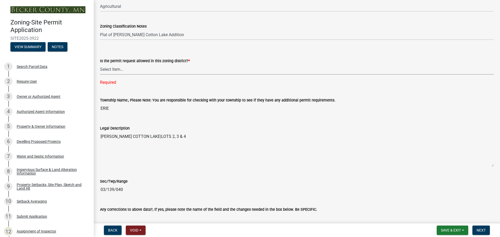
click at [110, 67] on select "Select Item... Yes No" at bounding box center [297, 69] width 394 height 11
click at [100, 64] on select "Select Item... Yes No" at bounding box center [297, 69] width 394 height 11
select select "b4f32c46-6248-4748-b47c-fa4933858724"
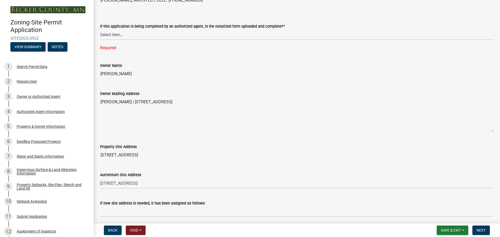
scroll to position [70, 0]
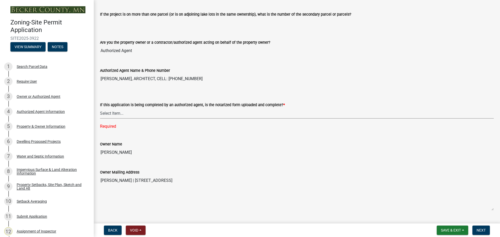
click at [109, 111] on select "Select Item... Yes No N/A" at bounding box center [297, 113] width 394 height 11
click at [100, 108] on select "Select Item... Yes No N/A" at bounding box center [297, 113] width 394 height 11
select select "b279cdb4-a9c7-4e65-a8bd-797316f5be14"
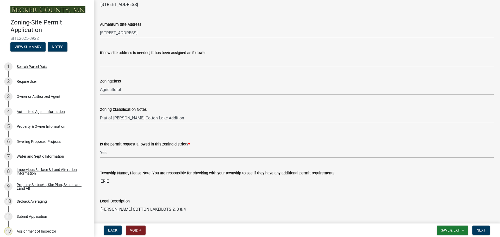
scroll to position [391, 0]
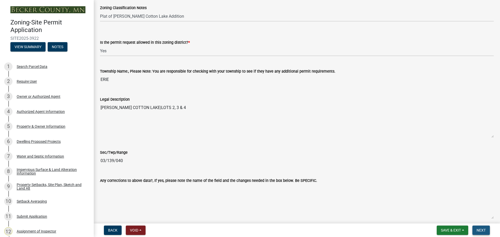
click at [480, 229] on span "Next" at bounding box center [481, 231] width 9 height 4
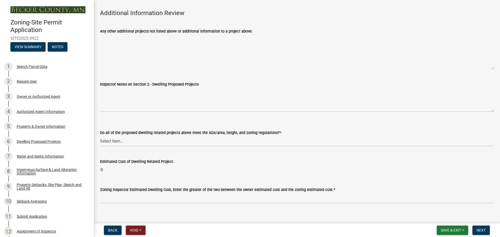
scroll to position [1369, 0]
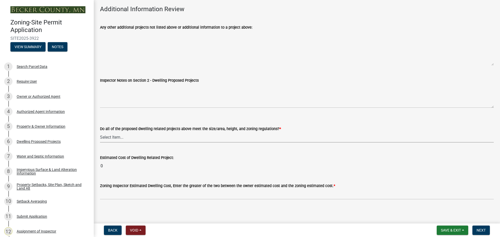
click at [114, 132] on select "Select Item... Yes No" at bounding box center [297, 137] width 394 height 11
click at [100, 132] on select "Select Item... Yes No" at bounding box center [297, 137] width 394 height 11
select select "0f33a186-d84b-4ce0-99dd-4497ca2da74f"
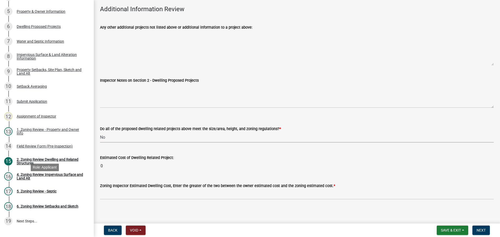
scroll to position [144, 0]
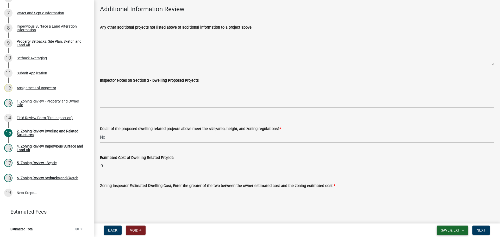
click at [448, 228] on button "Save & Exit" at bounding box center [453, 230] width 32 height 9
click at [439, 204] on button "Save" at bounding box center [448, 204] width 42 height 13
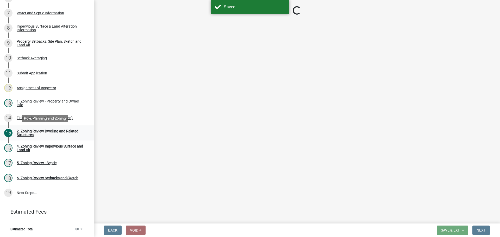
select select "0f33a186-d84b-4ce0-99dd-4497ca2da74f"
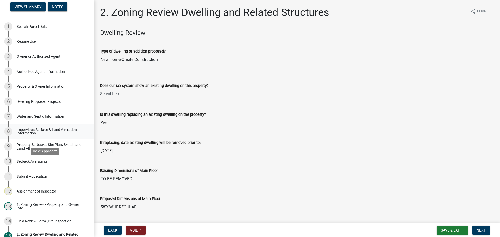
scroll to position [39, 0]
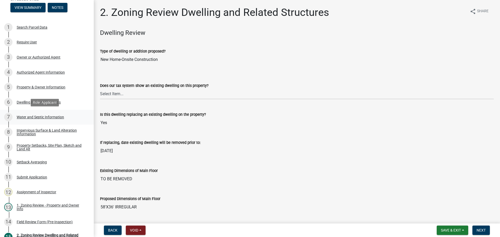
click at [34, 116] on div "Water and Septic Information" at bounding box center [40, 117] width 47 height 4
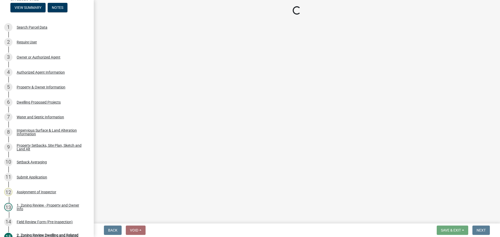
select select "295c6ba3-00c2-4229-aea3-8b4be6316de8"
select select "4828487e-2007-429b-991d-671fae0459c9"
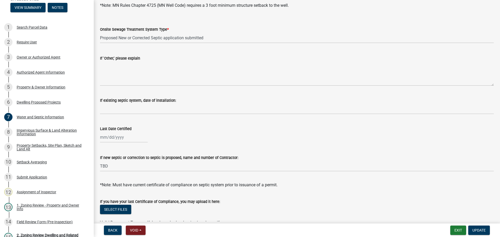
scroll to position [130, 0]
